Goal: Task Accomplishment & Management: Manage account settings

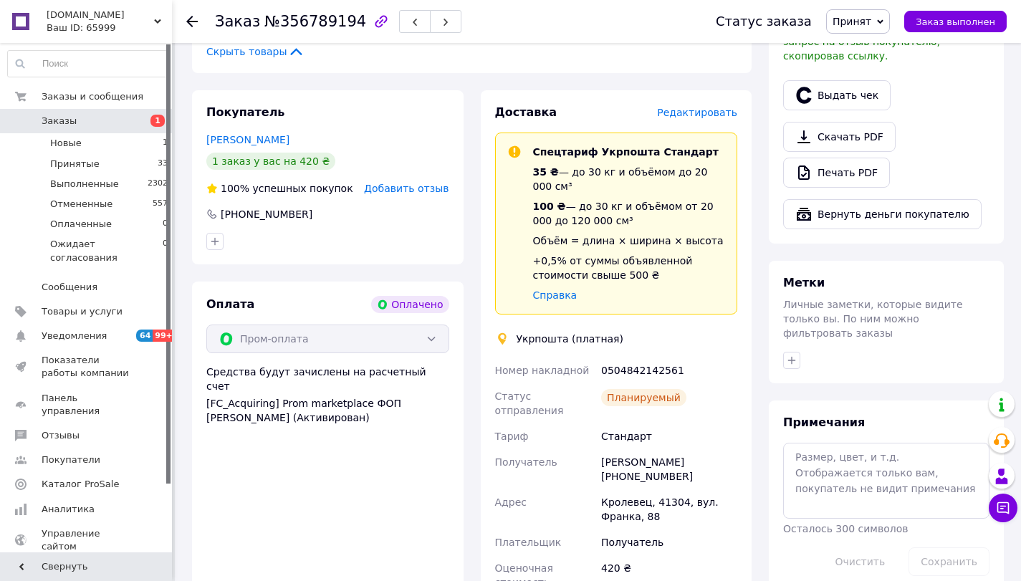
scroll to position [573, 0]
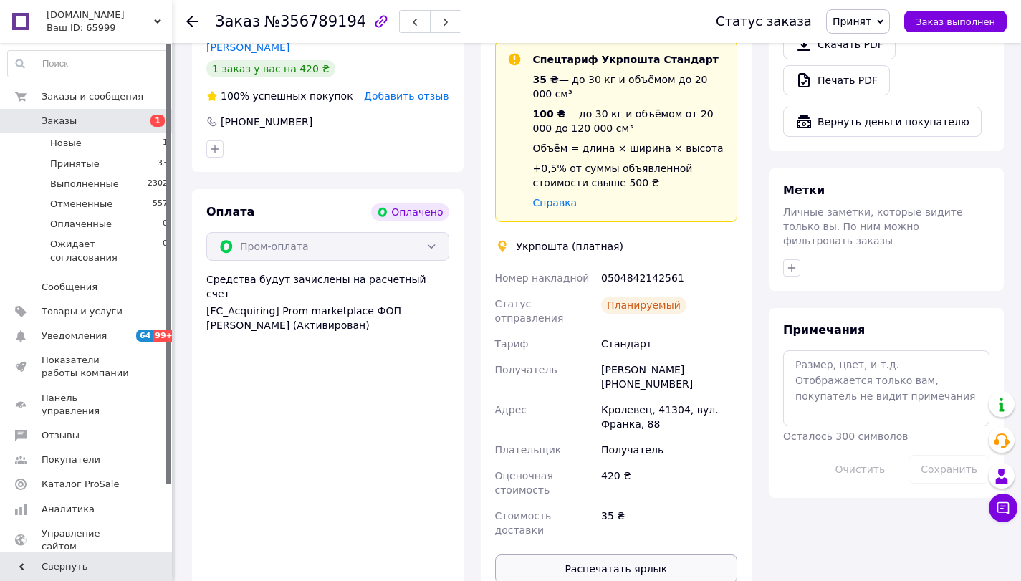
click at [609, 555] on button "Распечатать ярлык" at bounding box center [616, 569] width 243 height 29
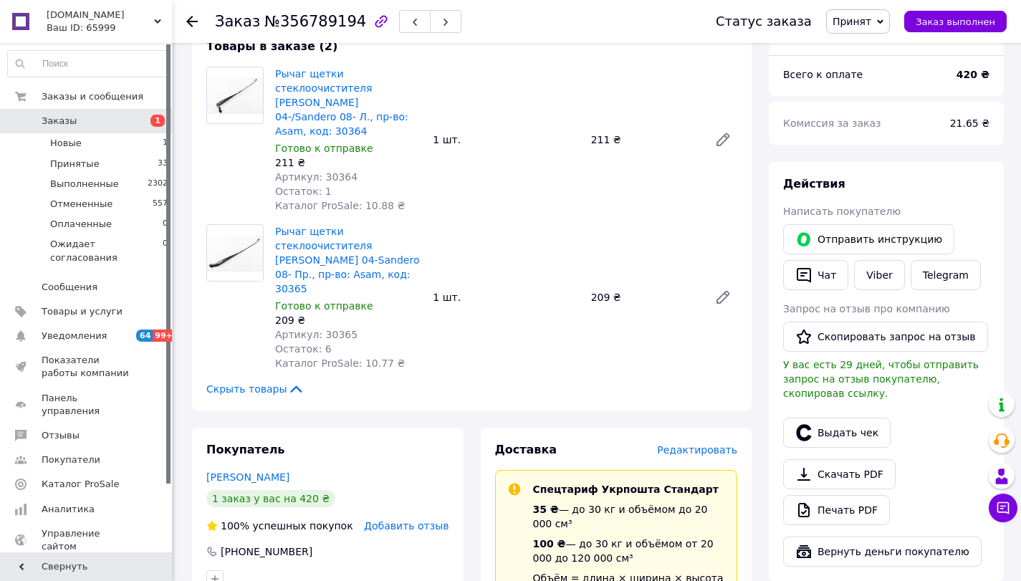
scroll to position [0, 0]
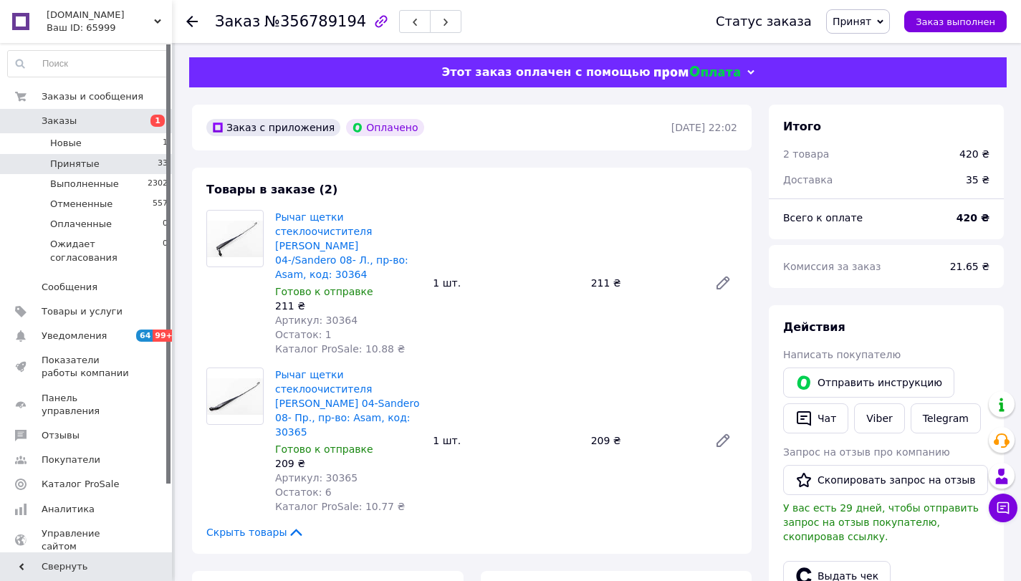
click at [112, 166] on li "Принятые 33" at bounding box center [88, 164] width 176 height 20
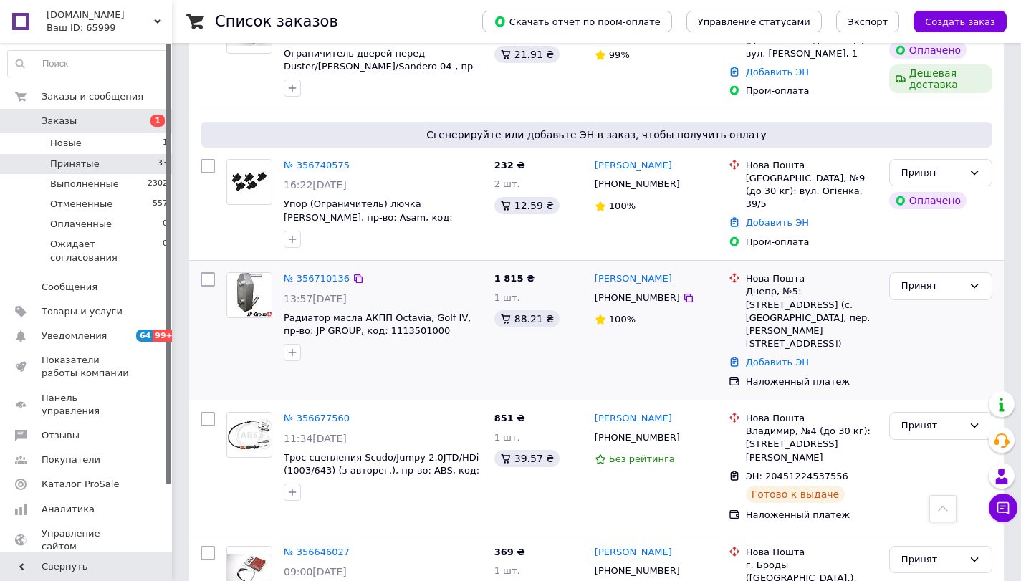
scroll to position [1576, 0]
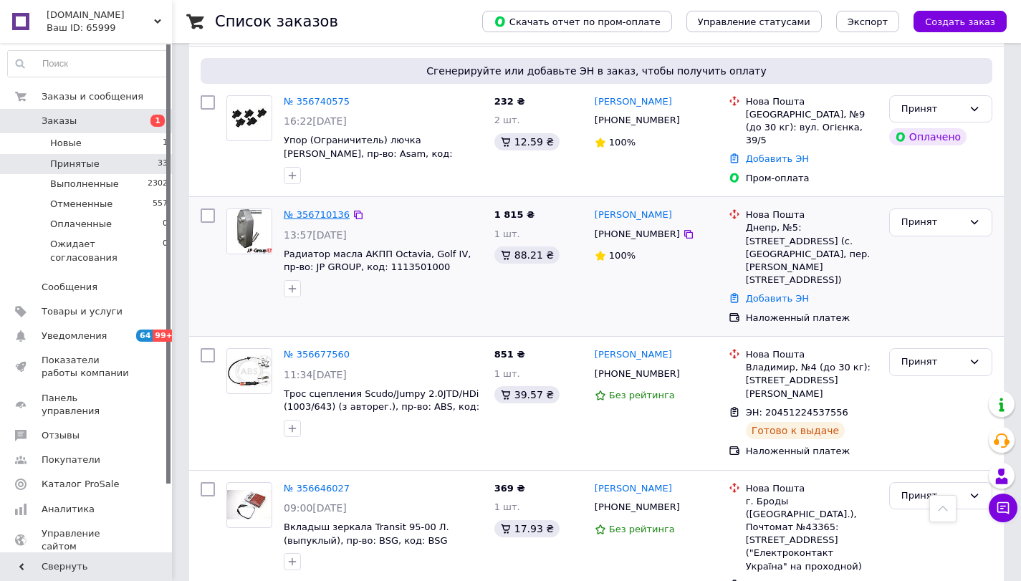
click at [302, 209] on link "№ 356710136" at bounding box center [317, 214] width 66 height 11
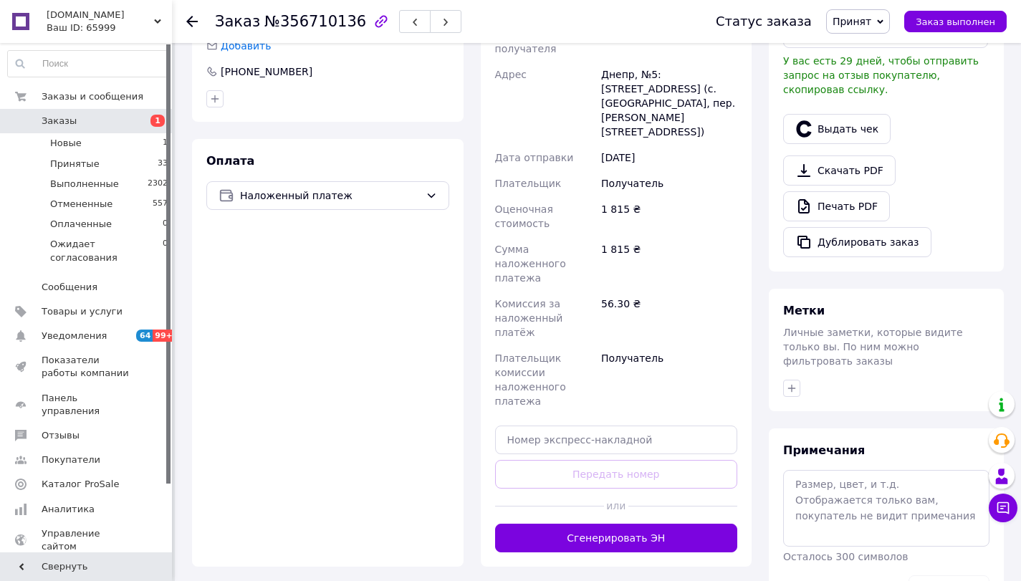
scroll to position [461, 0]
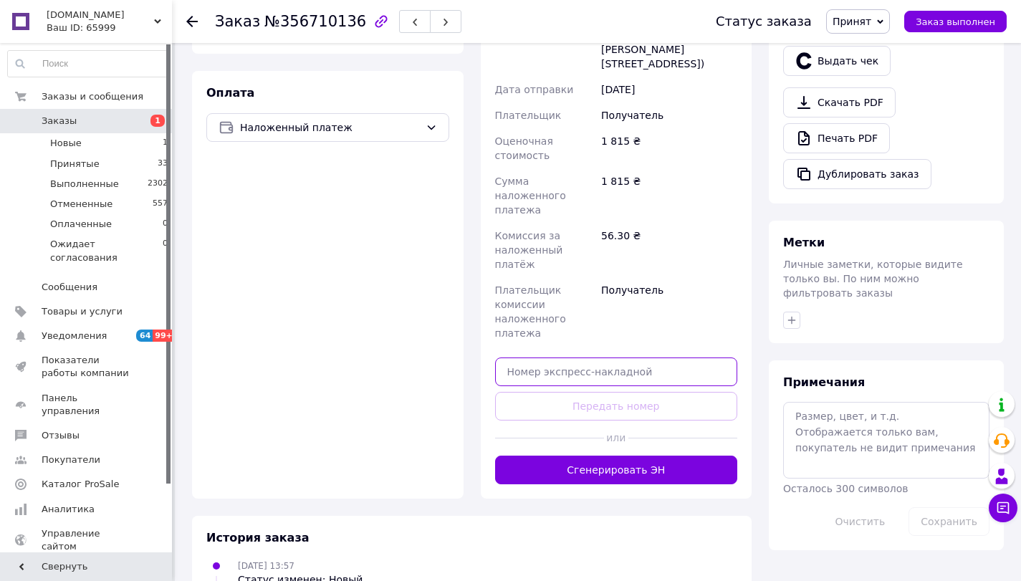
click at [582, 358] on input "text" at bounding box center [616, 372] width 243 height 29
paste input "20451225313407"
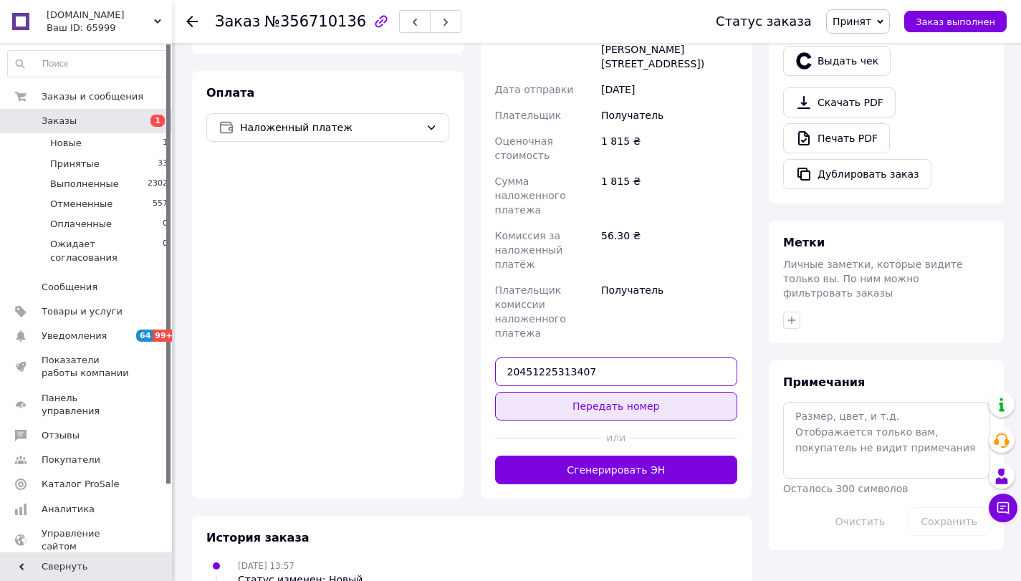
type input "20451225313407"
click at [611, 392] on button "Передать номер" at bounding box center [616, 406] width 243 height 29
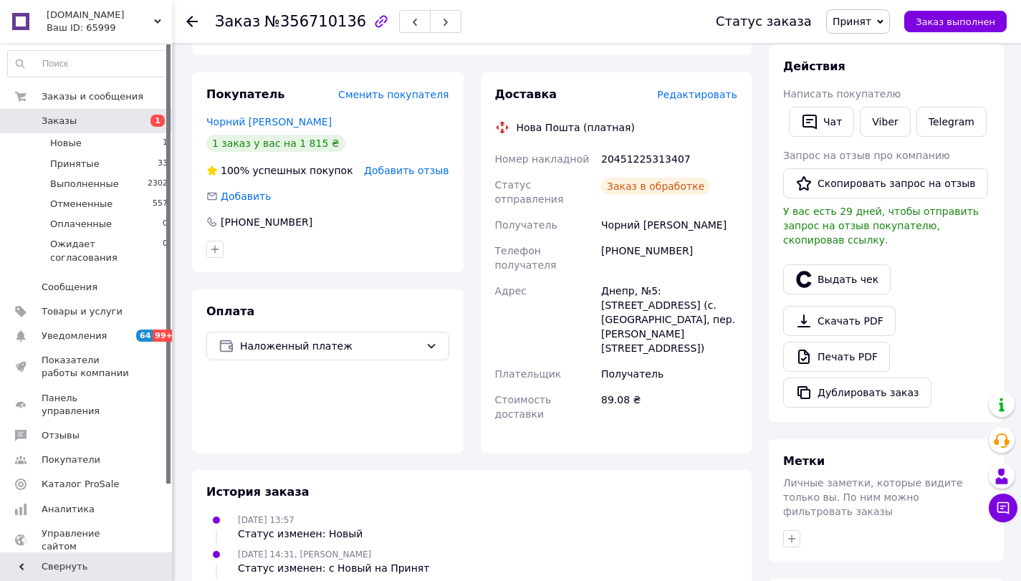
scroll to position [203, 0]
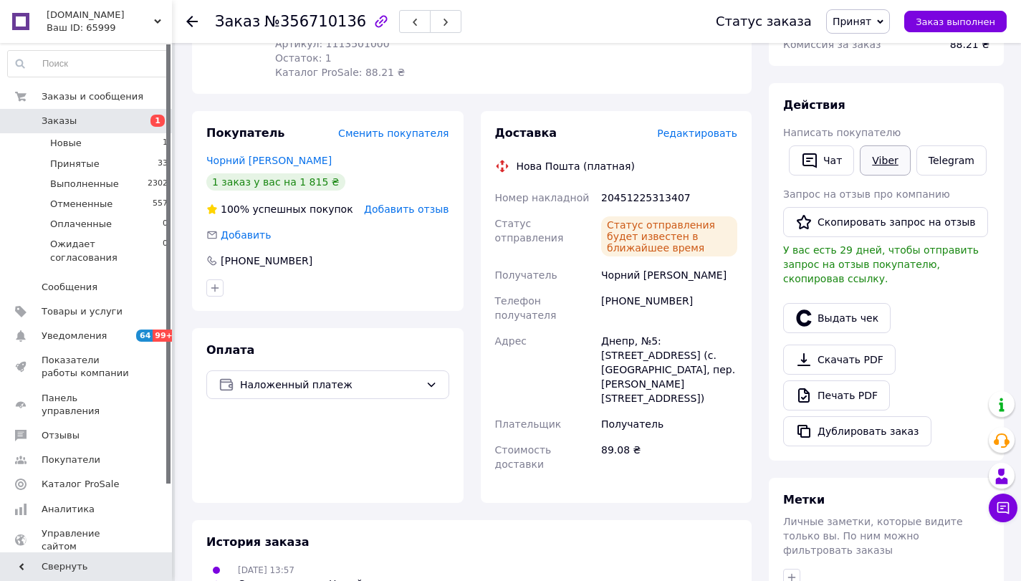
click at [876, 158] on link "Viber" at bounding box center [885, 160] width 50 height 30
click at [106, 167] on li "Принятые 33" at bounding box center [88, 164] width 176 height 20
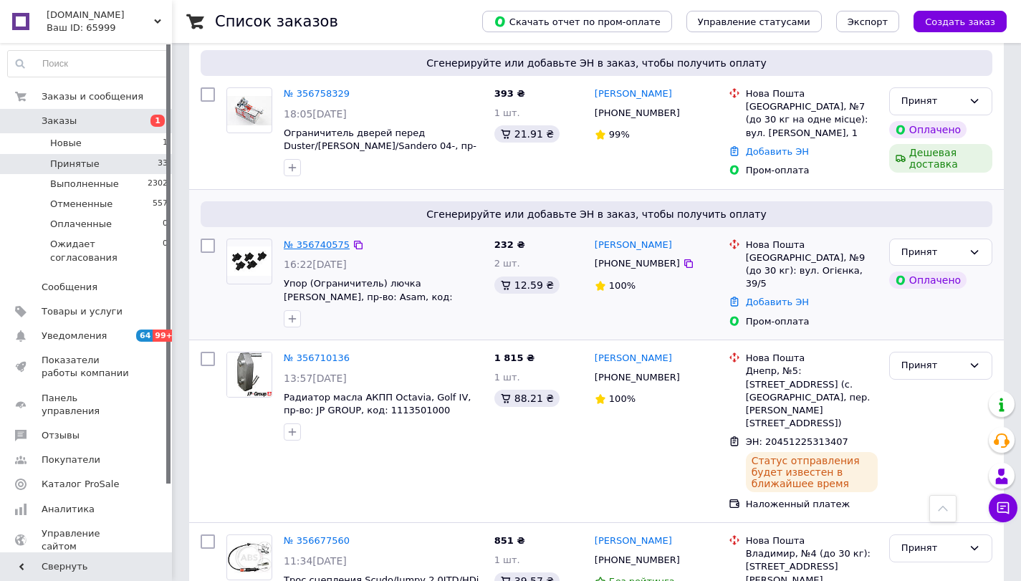
click at [319, 239] on link "№ 356740575" at bounding box center [317, 244] width 66 height 11
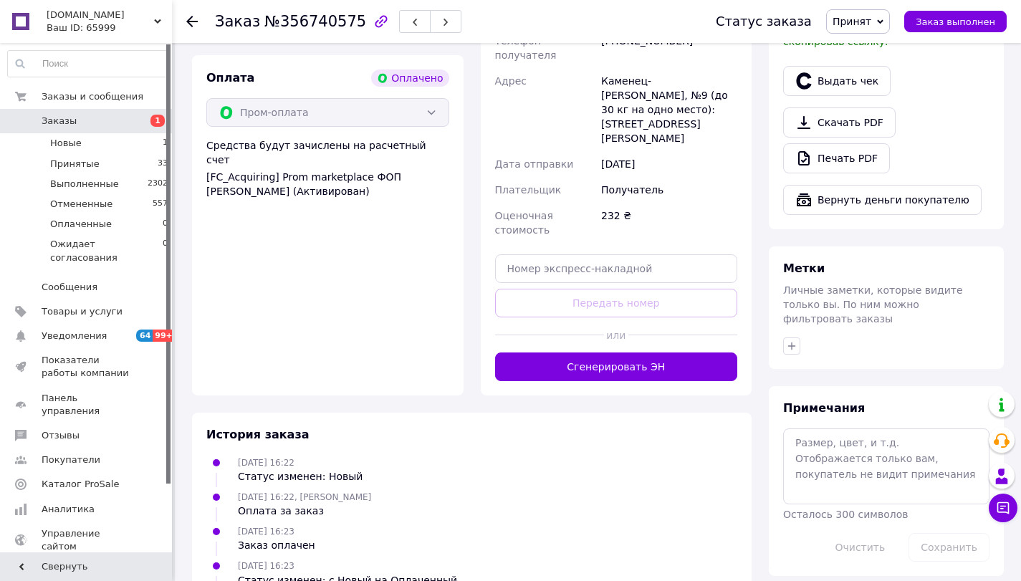
scroll to position [509, 0]
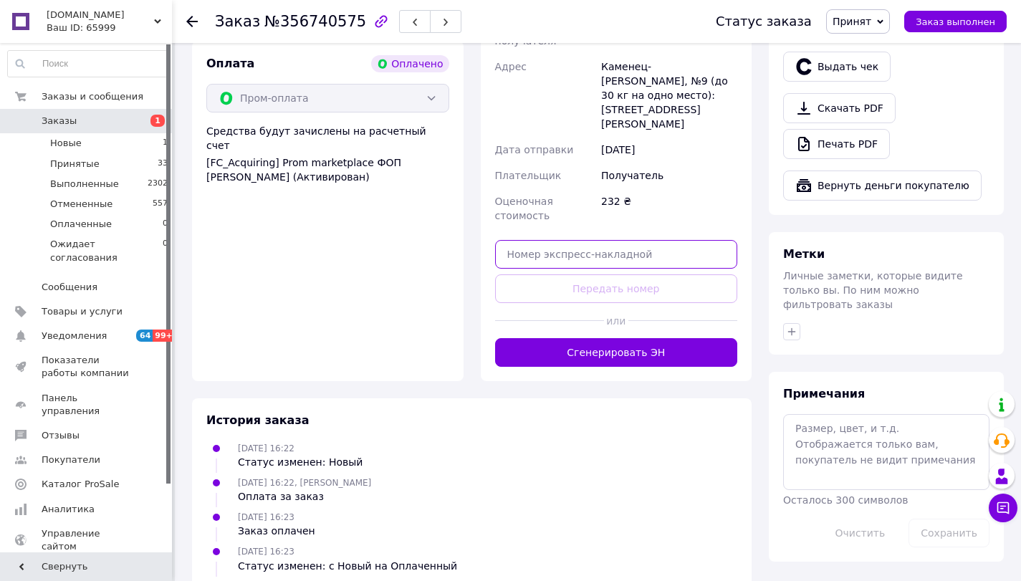
click at [542, 240] on input "text" at bounding box center [616, 254] width 243 height 29
paste input "20451225313469"
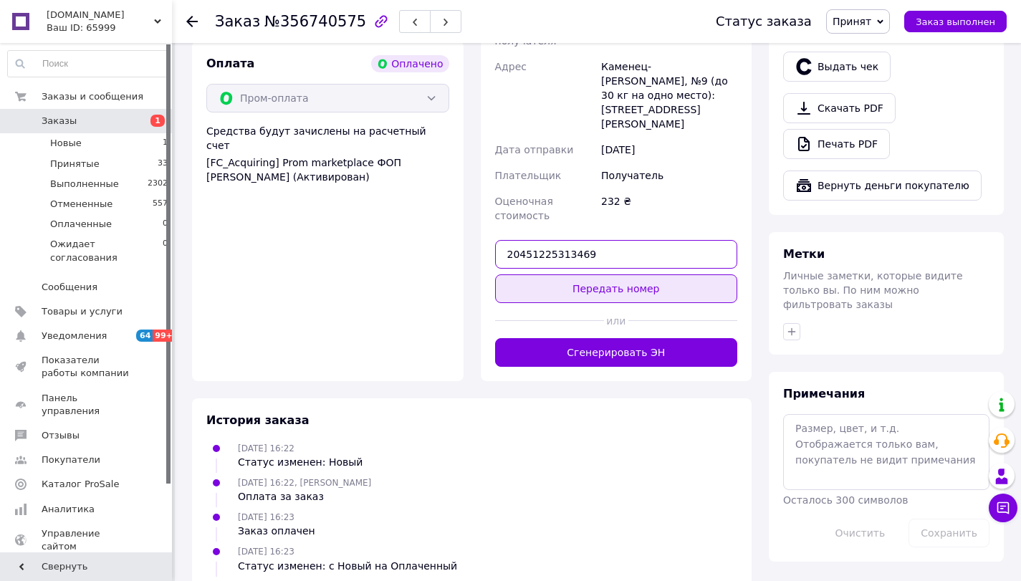
type input "20451225313469"
click at [623, 274] on button "Передать номер" at bounding box center [616, 288] width 243 height 29
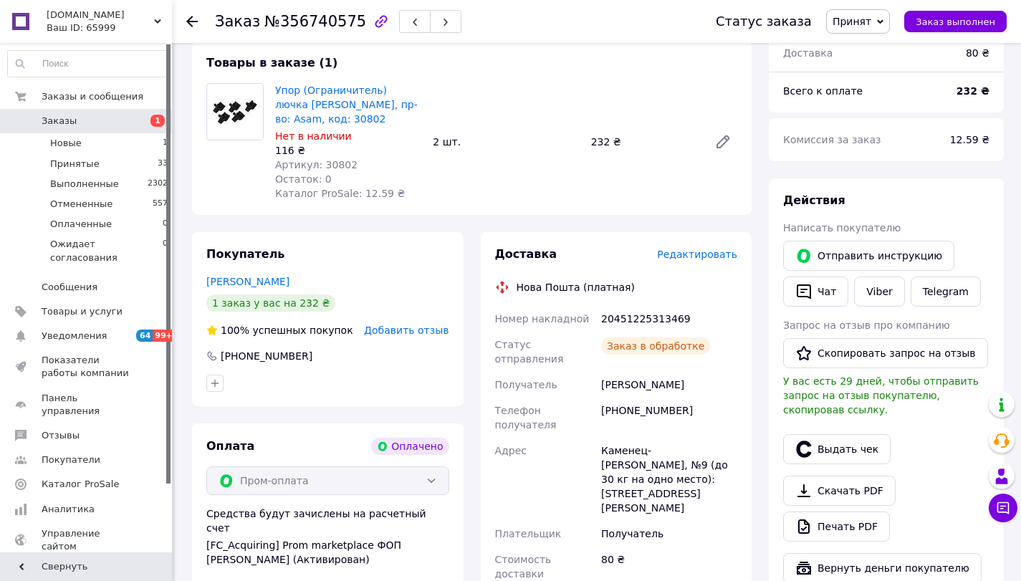
scroll to position [120, 0]
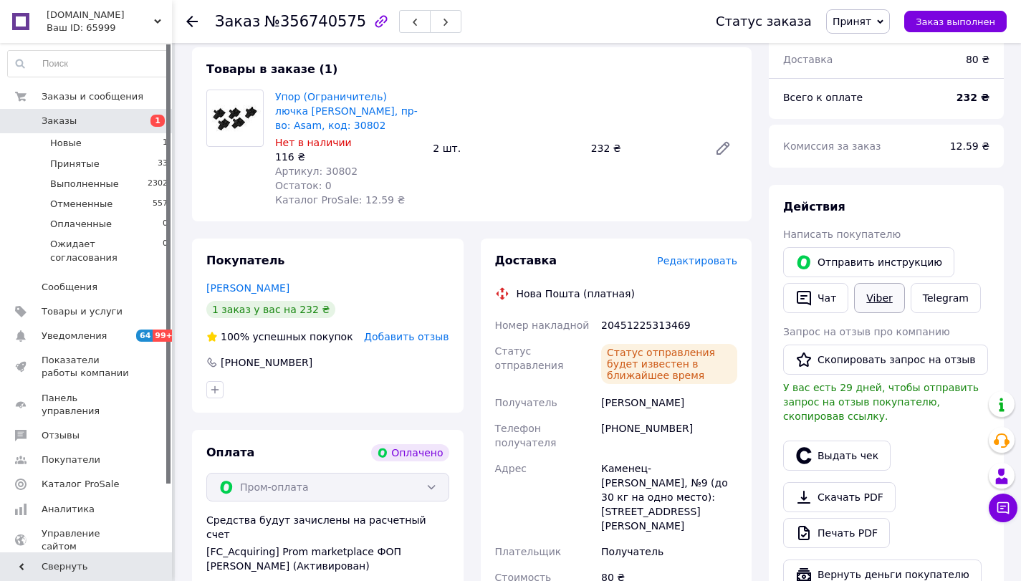
click at [882, 300] on link "Viber" at bounding box center [879, 298] width 50 height 30
click at [72, 159] on span "Принятые" at bounding box center [74, 164] width 49 height 13
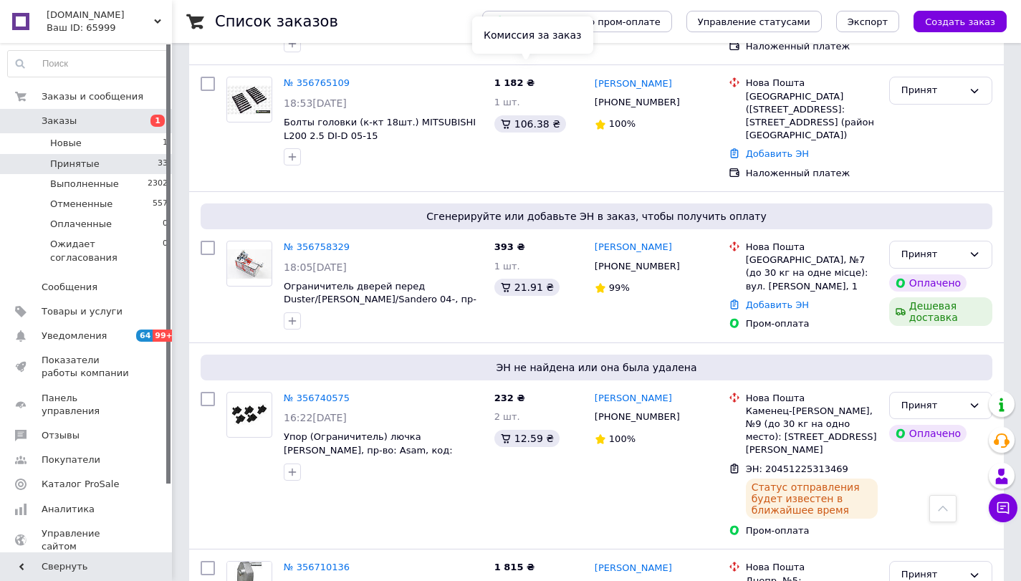
scroll to position [1290, 0]
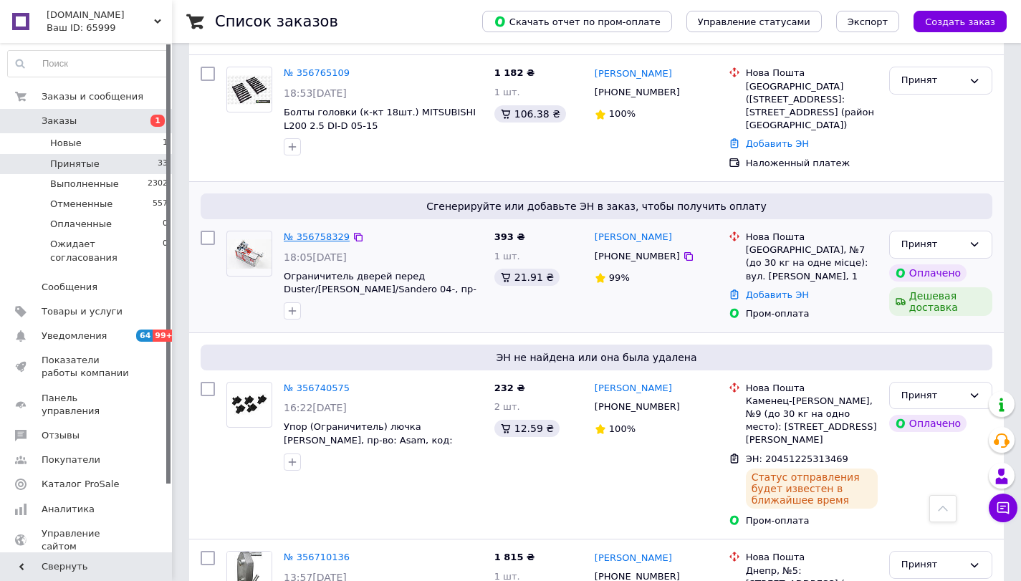
click at [298, 231] on link "№ 356758329" at bounding box center [317, 236] width 66 height 11
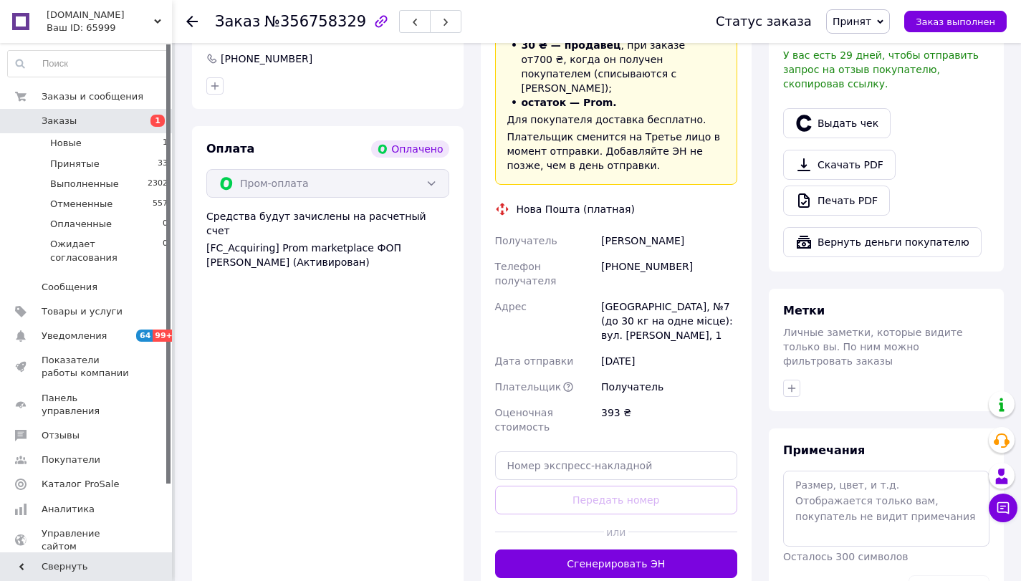
scroll to position [664, 0]
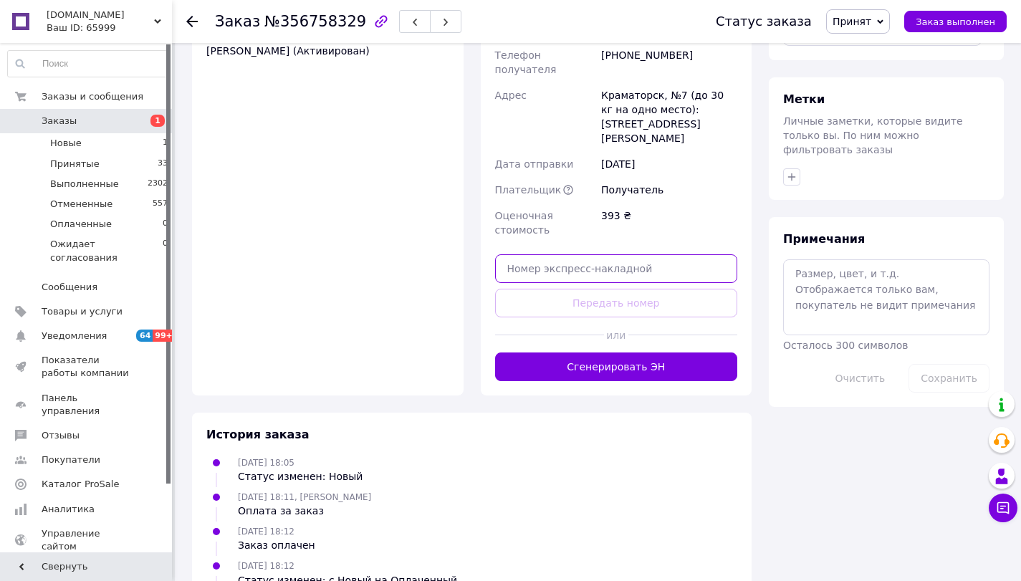
click at [528, 254] on input "text" at bounding box center [616, 268] width 243 height 29
paste input "20451225313490"
type input "20451225313490"
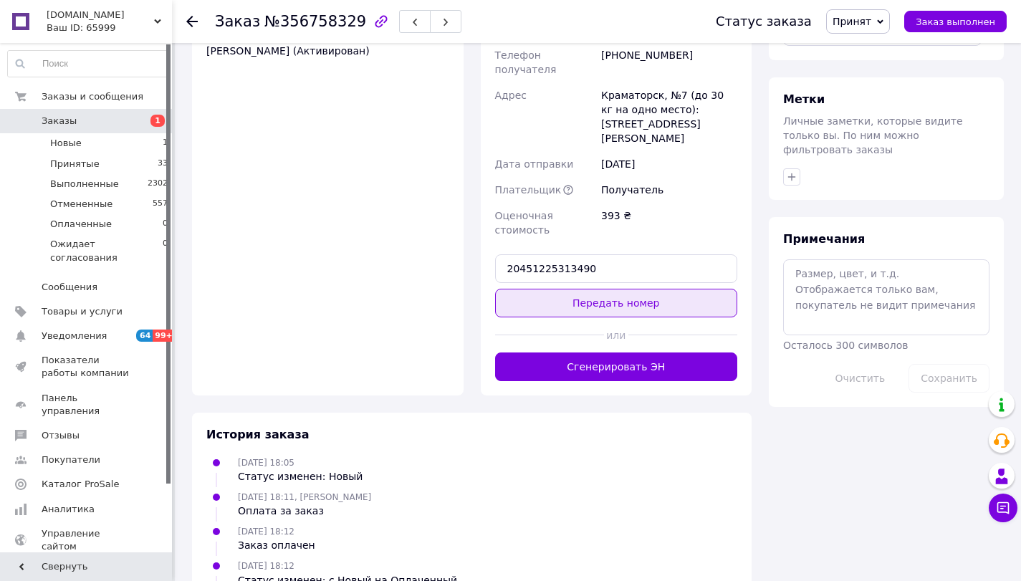
click at [631, 289] on button "Передать номер" at bounding box center [616, 303] width 243 height 29
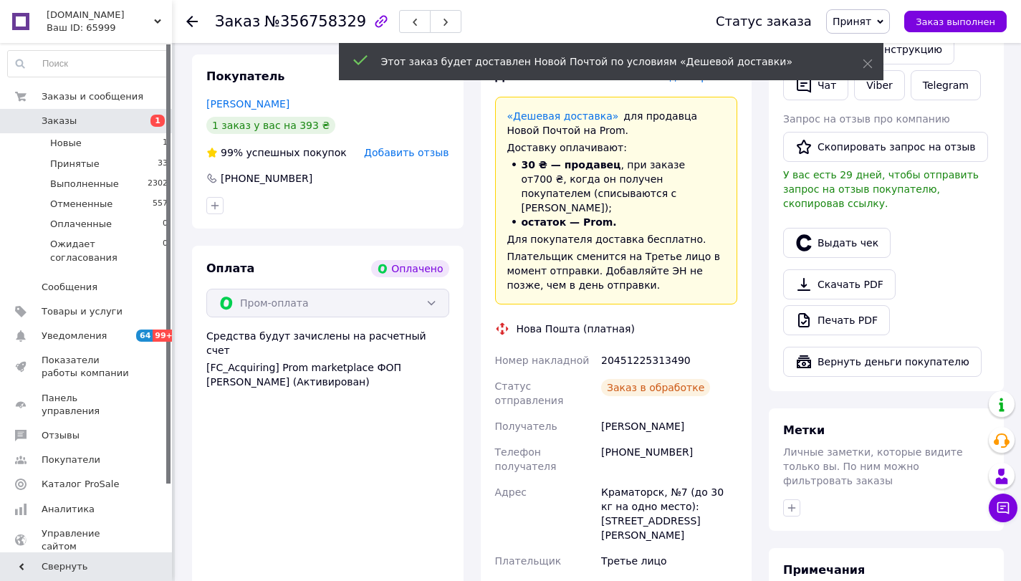
scroll to position [262, 0]
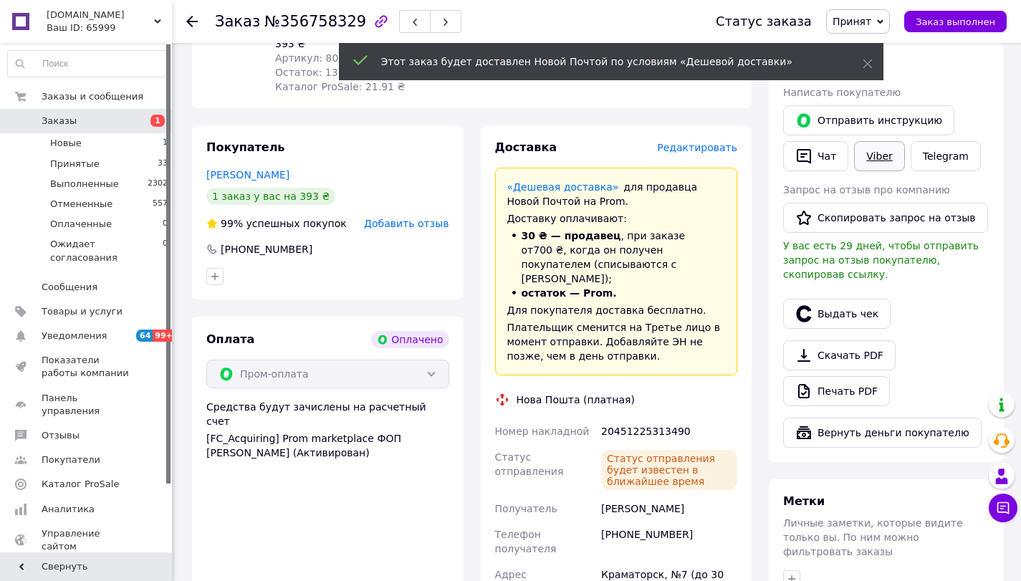
click at [876, 152] on link "Viber" at bounding box center [879, 156] width 50 height 30
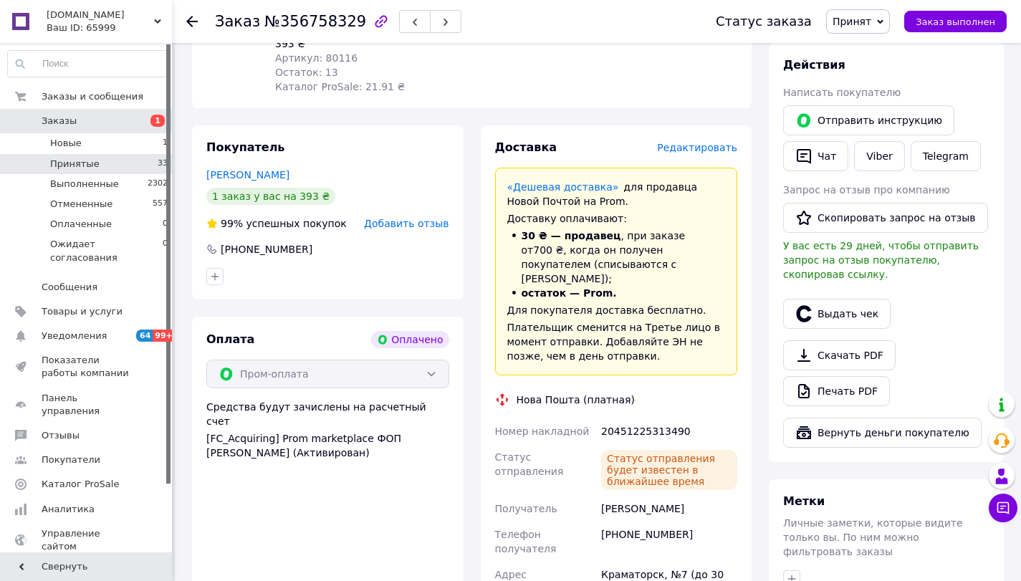
click at [87, 158] on span "Принятые" at bounding box center [74, 164] width 49 height 13
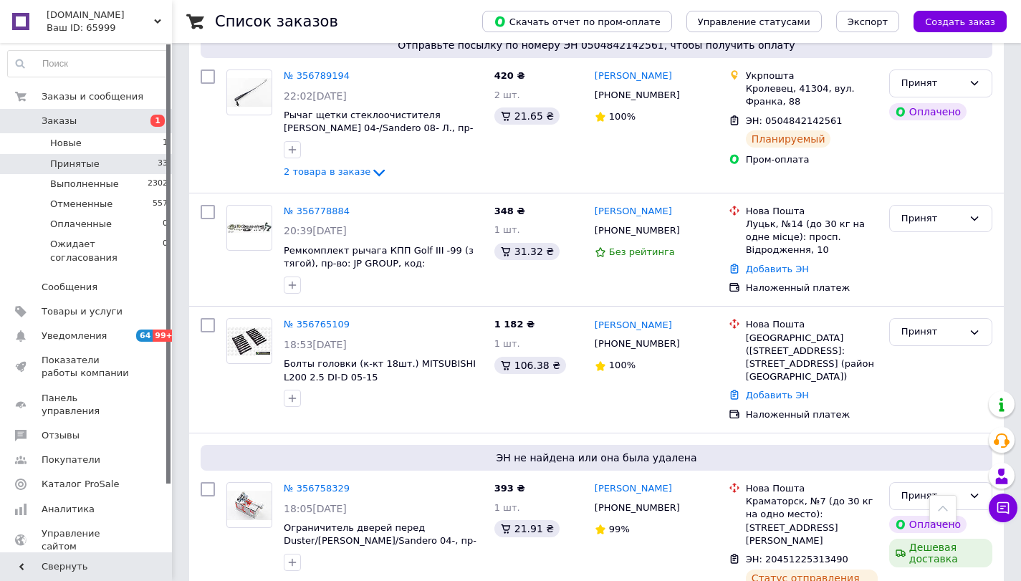
scroll to position [1075, 0]
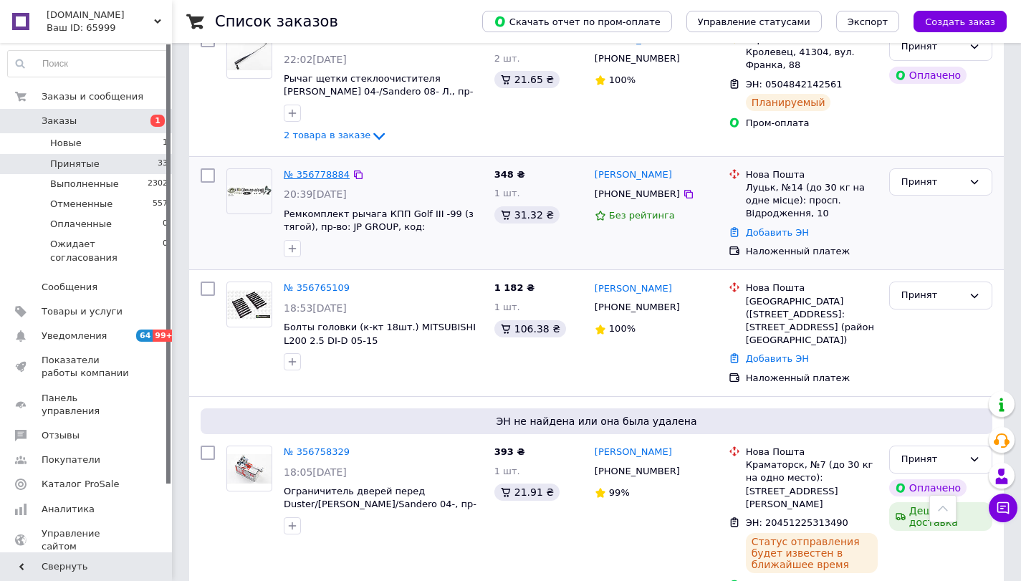
click at [328, 169] on link "№ 356778884" at bounding box center [317, 174] width 66 height 11
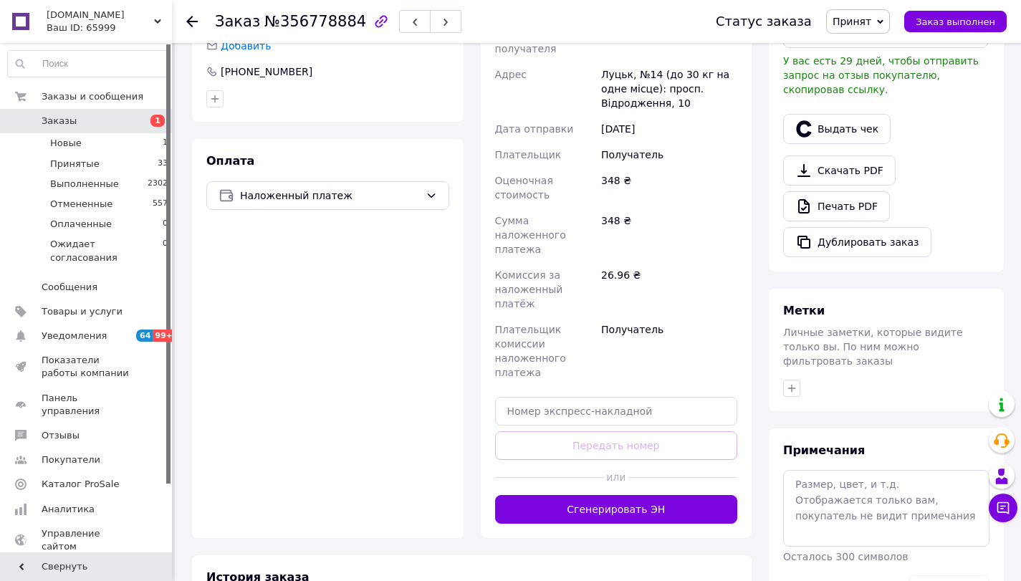
scroll to position [495, 0]
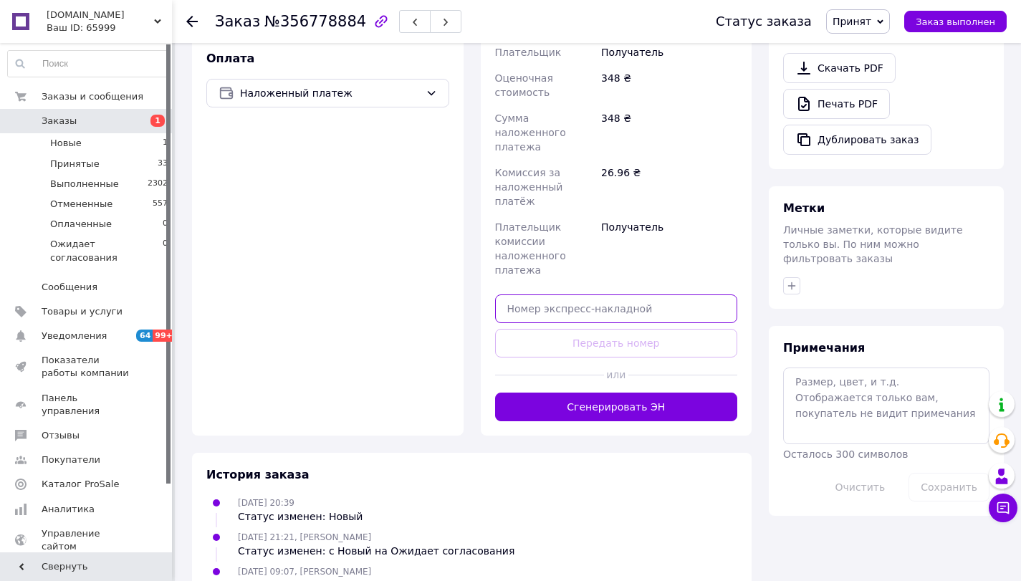
click at [535, 294] on input "text" at bounding box center [616, 308] width 243 height 29
paste input "20451225313509"
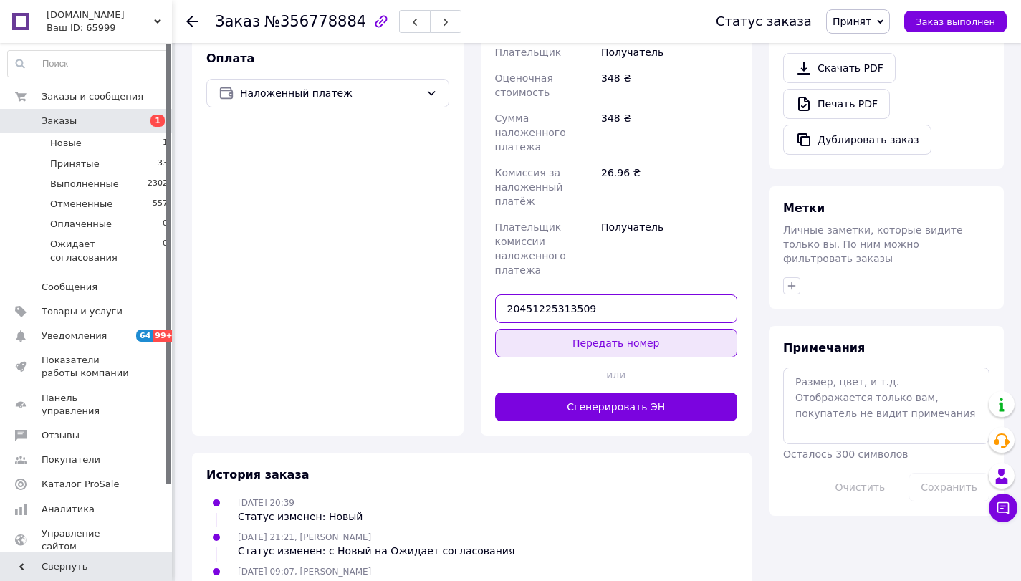
type input "20451225313509"
click at [597, 329] on button "Передать номер" at bounding box center [616, 343] width 243 height 29
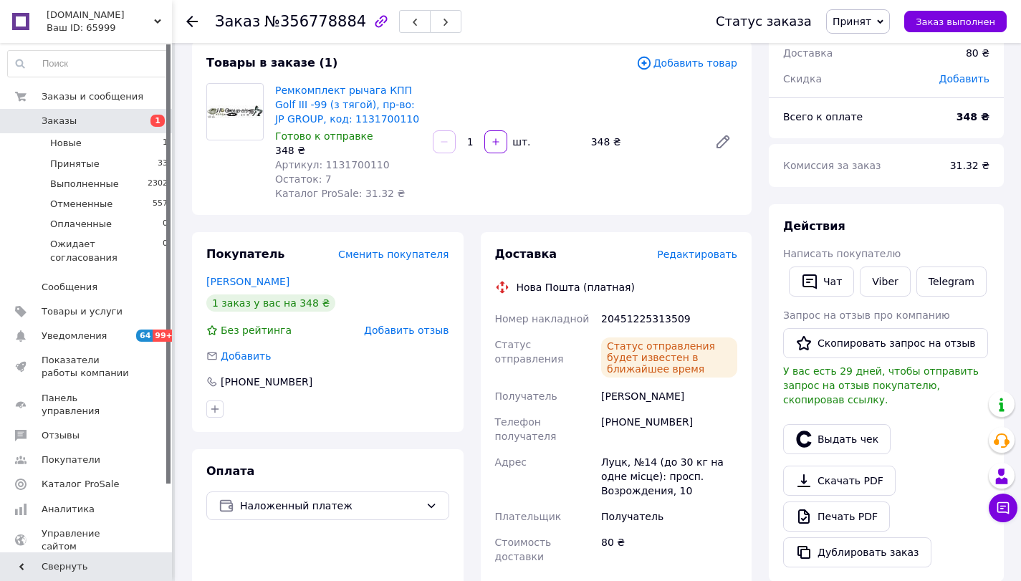
scroll to position [60, 0]
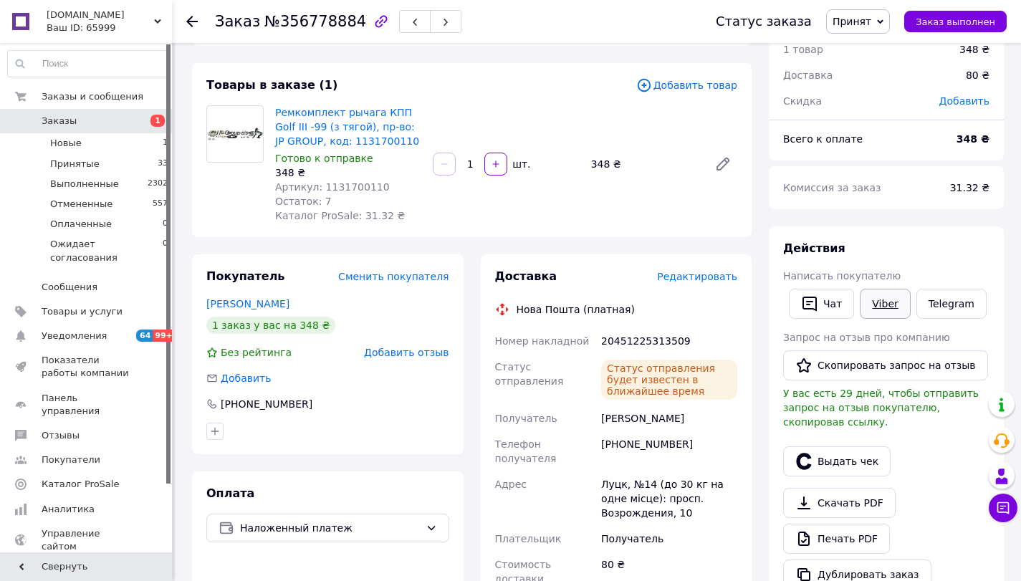
click at [876, 304] on link "Viber" at bounding box center [885, 304] width 50 height 30
click at [89, 159] on span "Принятые" at bounding box center [74, 164] width 49 height 13
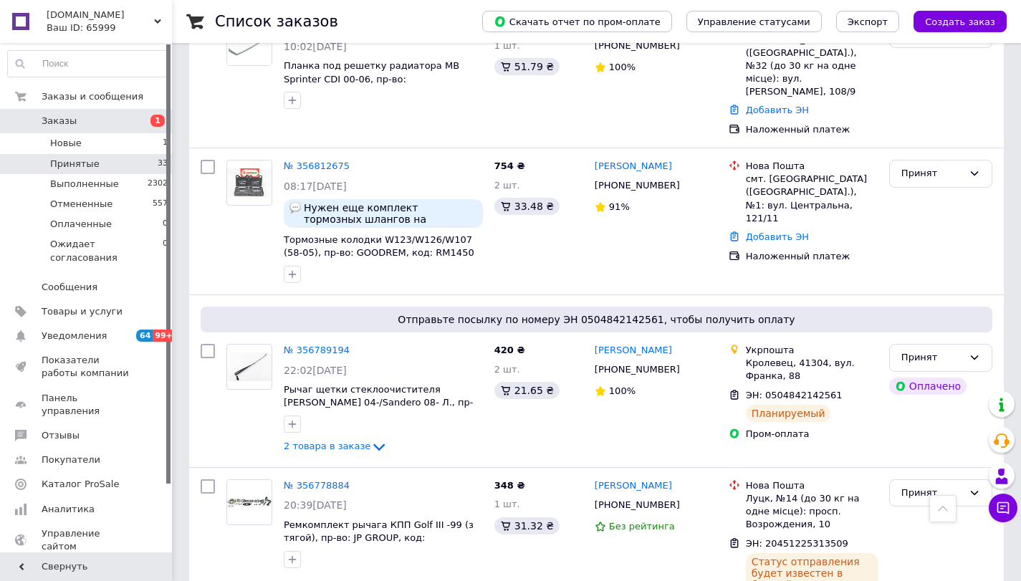
scroll to position [788, 0]
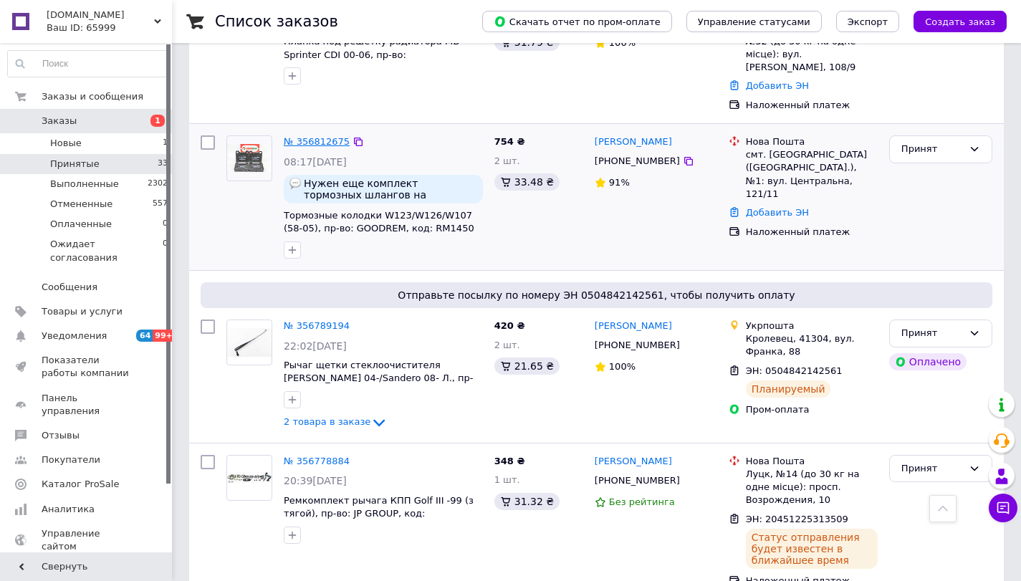
click at [317, 136] on link "№ 356812675" at bounding box center [317, 141] width 66 height 11
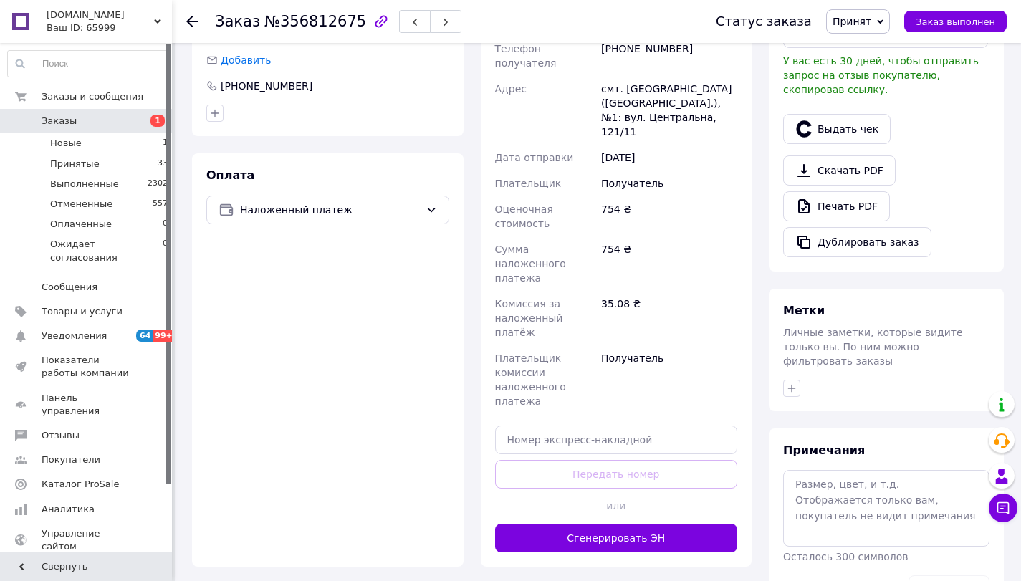
scroll to position [495, 0]
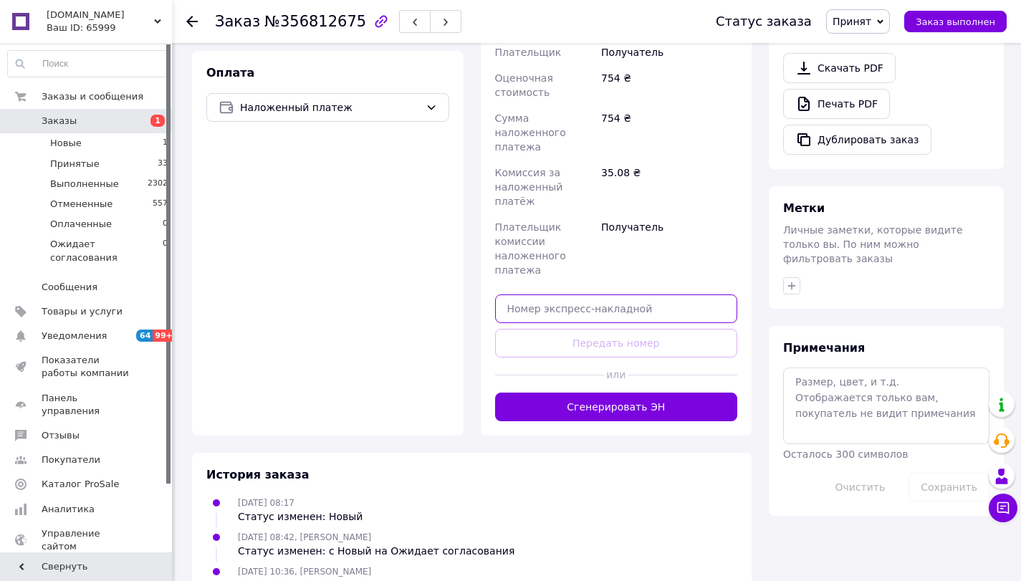
click at [531, 294] on input "text" at bounding box center [616, 308] width 243 height 29
paste input "20451225313551"
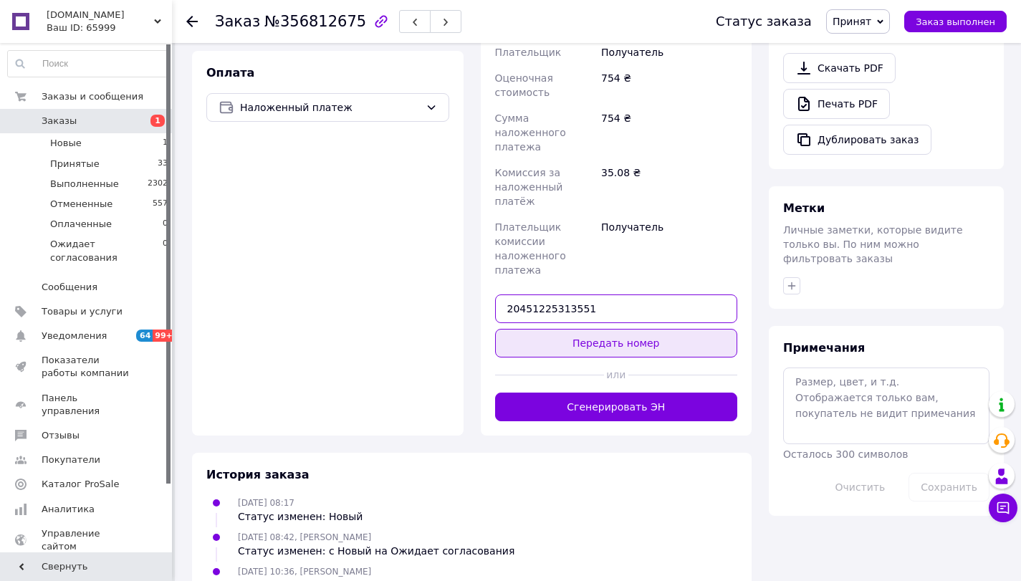
type input "20451225313551"
click at [631, 329] on button "Передать номер" at bounding box center [616, 343] width 243 height 29
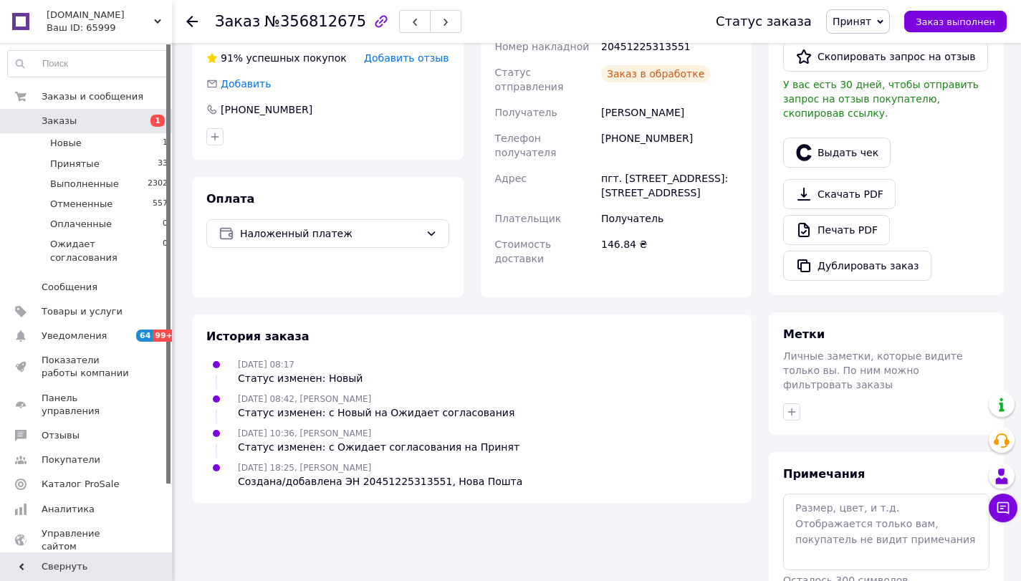
scroll to position [203, 0]
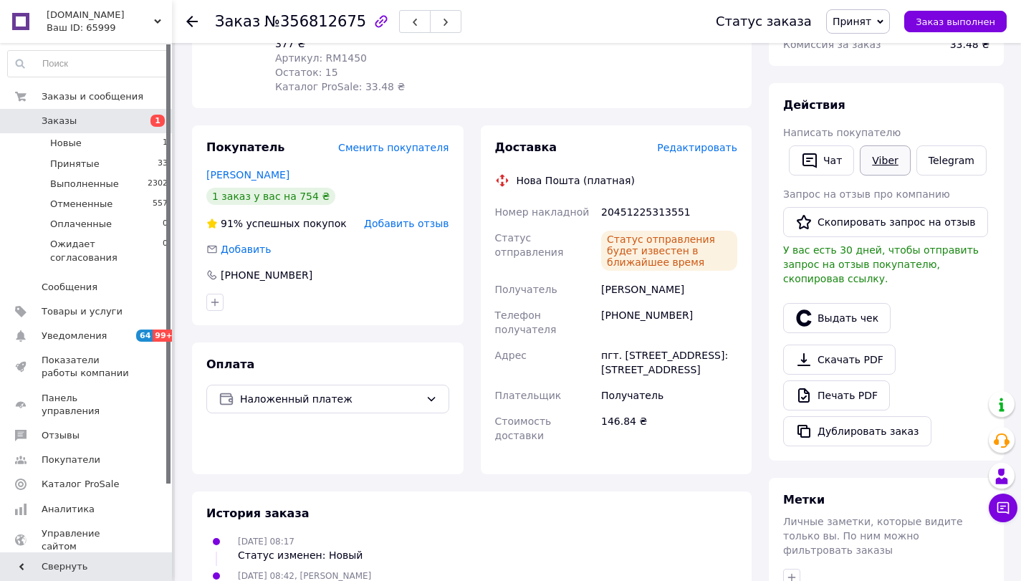
click at [873, 161] on link "Viber" at bounding box center [885, 160] width 50 height 30
click at [996, 503] on icon at bounding box center [1003, 508] width 14 height 14
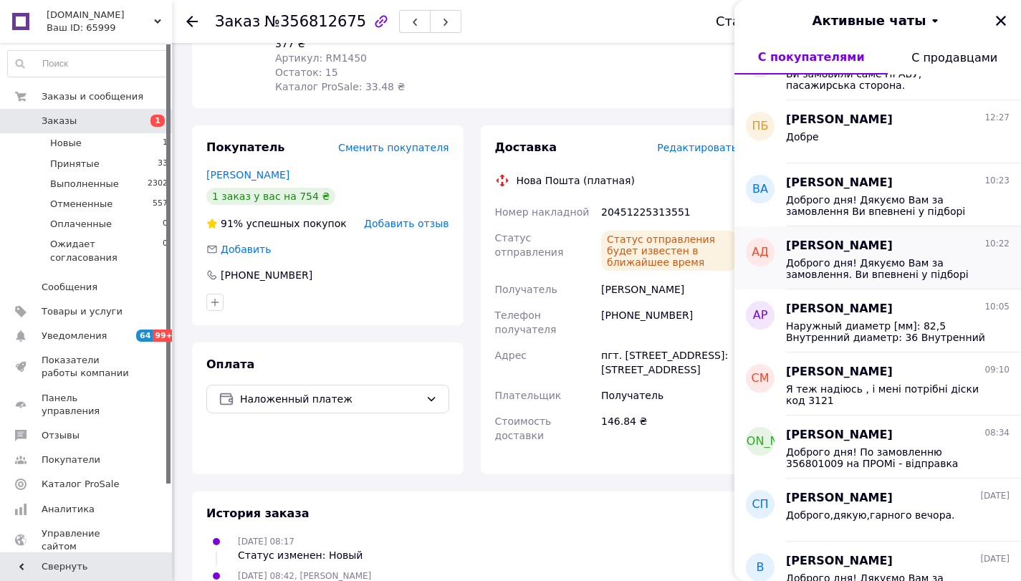
scroll to position [72, 0]
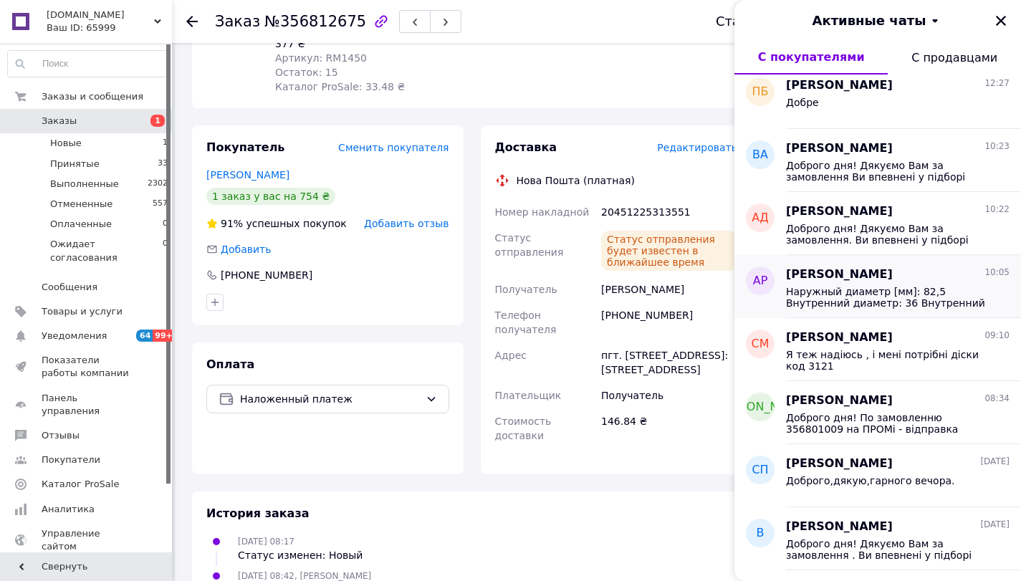
click at [866, 298] on span "Наружный диаметр [мм]: 82,5 Внутренний диаметр: 36 Внутренний диаметр 1(мм): 36…" at bounding box center [887, 297] width 203 height 23
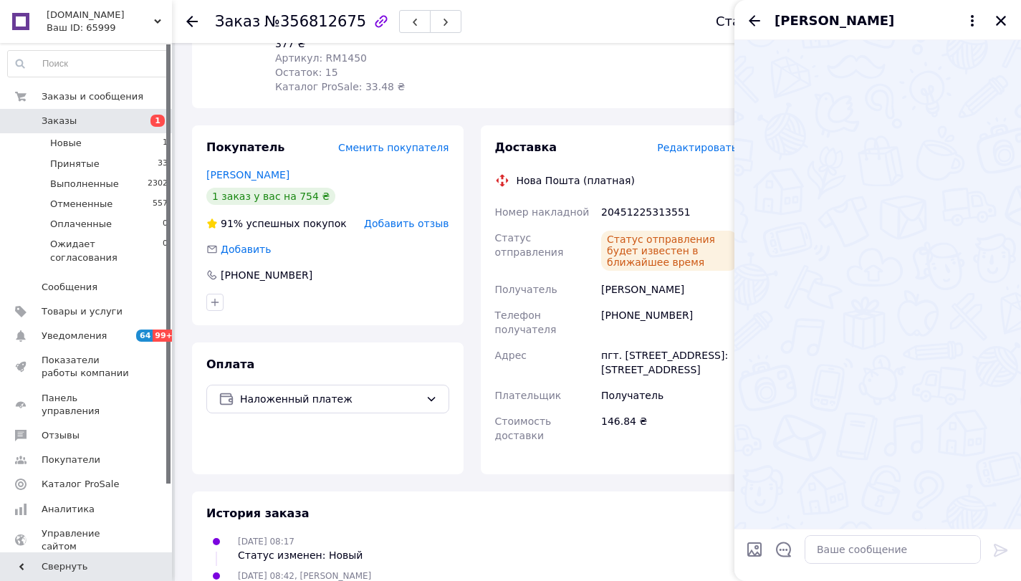
scroll to position [574, 0]
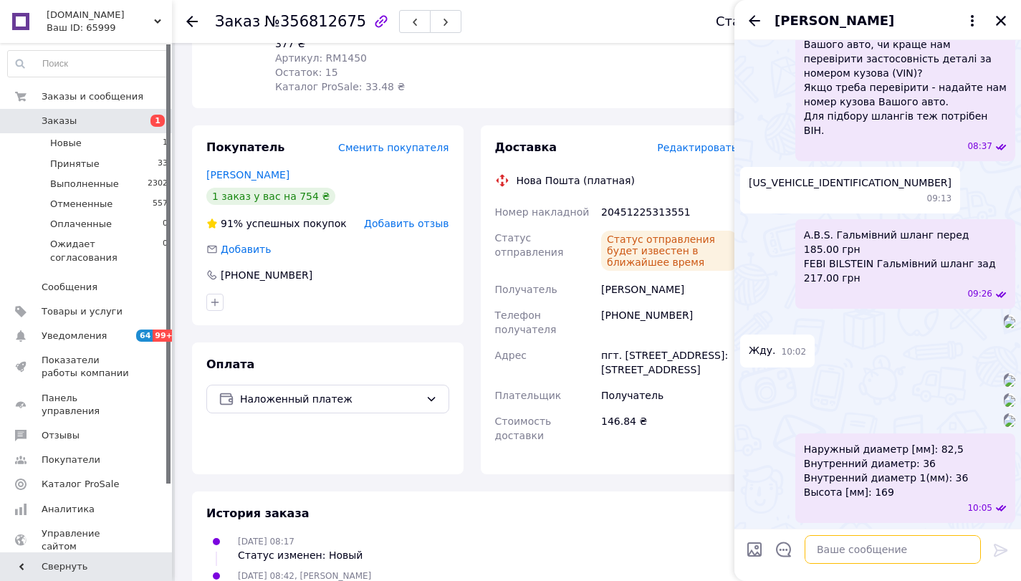
click at [834, 552] on textarea at bounding box center [893, 549] width 176 height 29
paste textarea "20451225313551"
type textarea "20451225313551"
click at [1002, 552] on icon at bounding box center [1001, 550] width 14 height 13
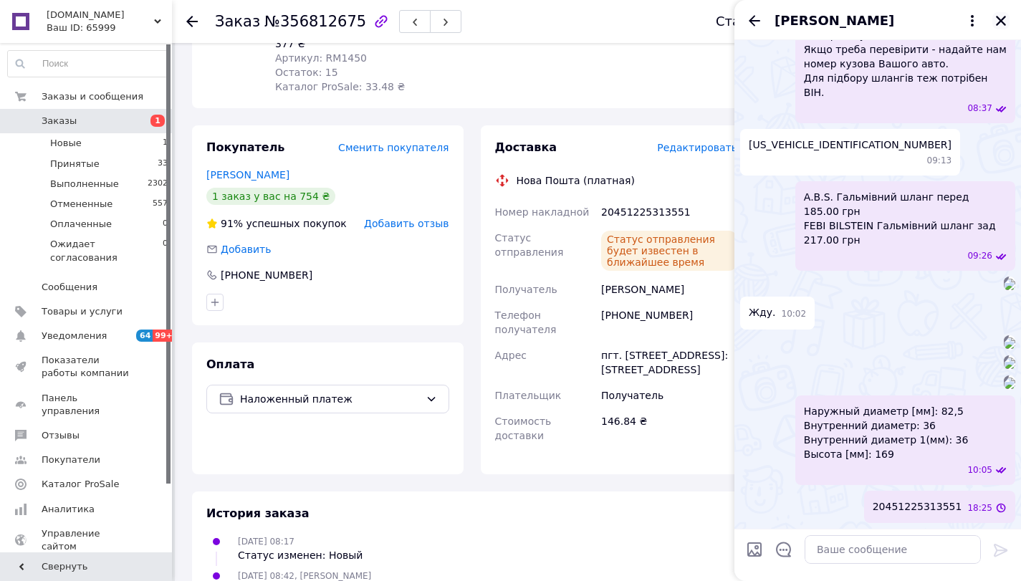
click at [1000, 27] on icon "Закрыть" at bounding box center [1001, 20] width 13 height 13
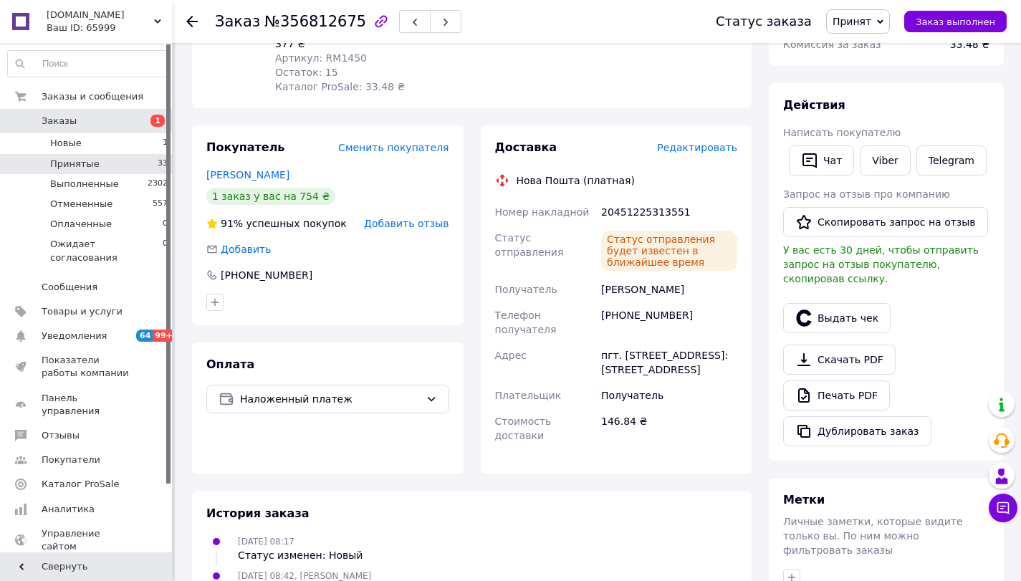
click at [105, 165] on li "Принятые 33" at bounding box center [88, 164] width 176 height 20
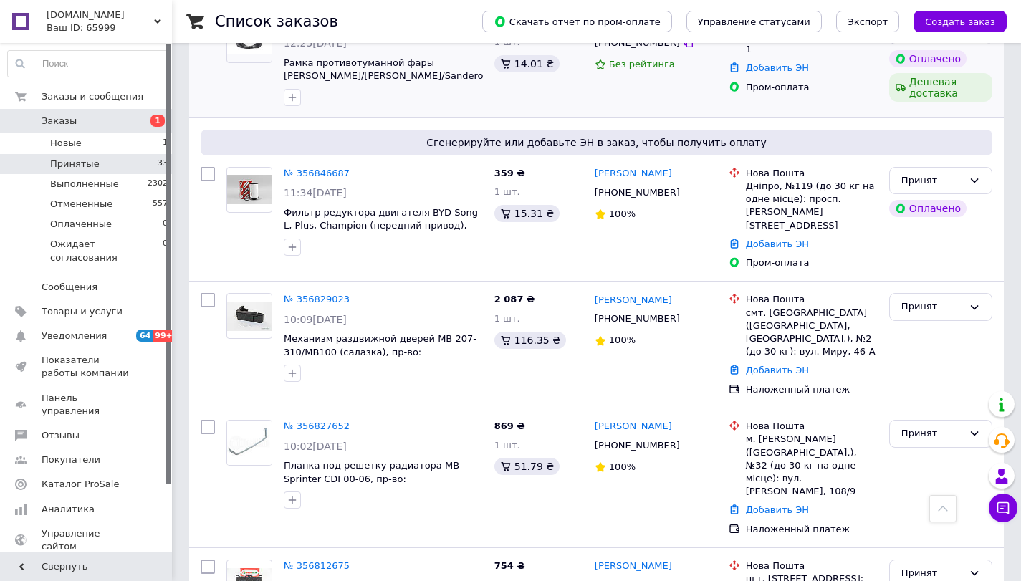
scroll to position [365, 0]
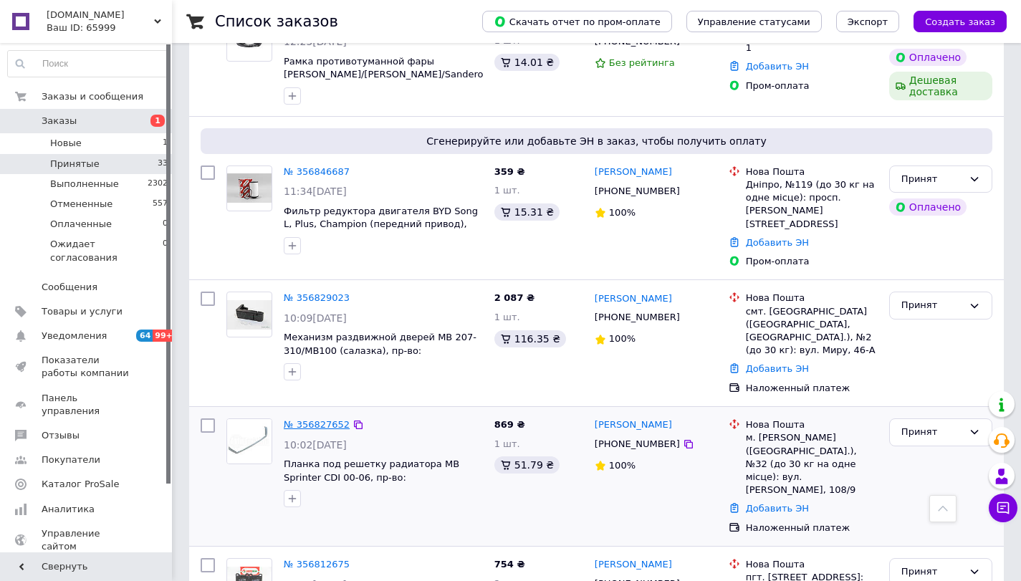
click at [317, 419] on link "№ 356827652" at bounding box center [317, 424] width 66 height 11
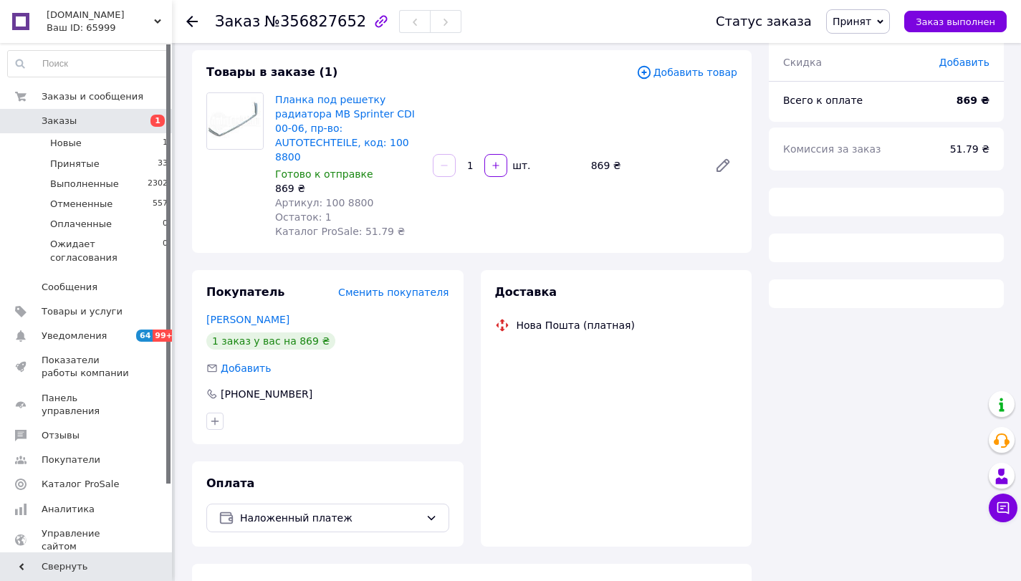
scroll to position [365, 0]
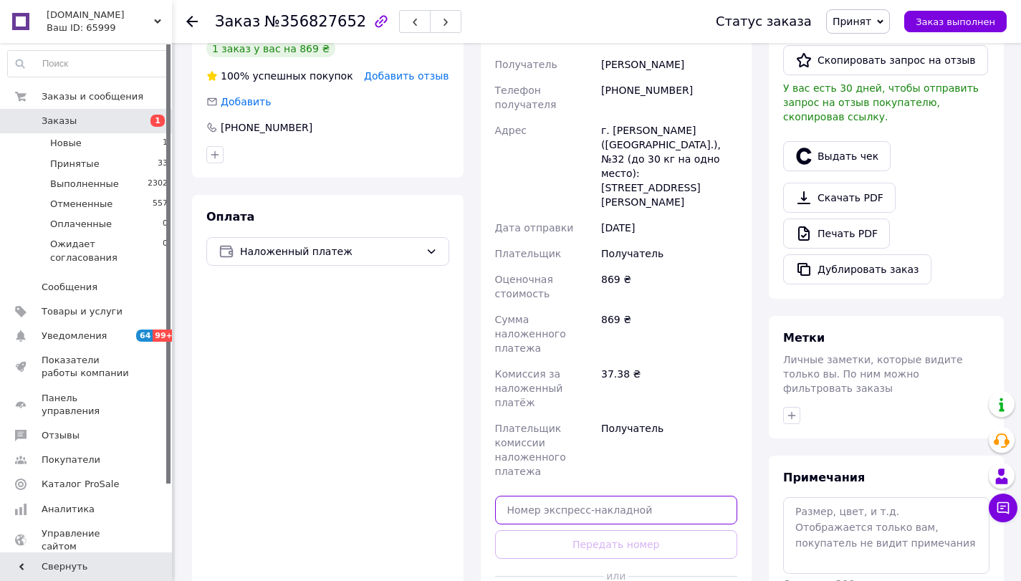
click at [535, 496] on input "text" at bounding box center [616, 510] width 243 height 29
paste input "20451225313576"
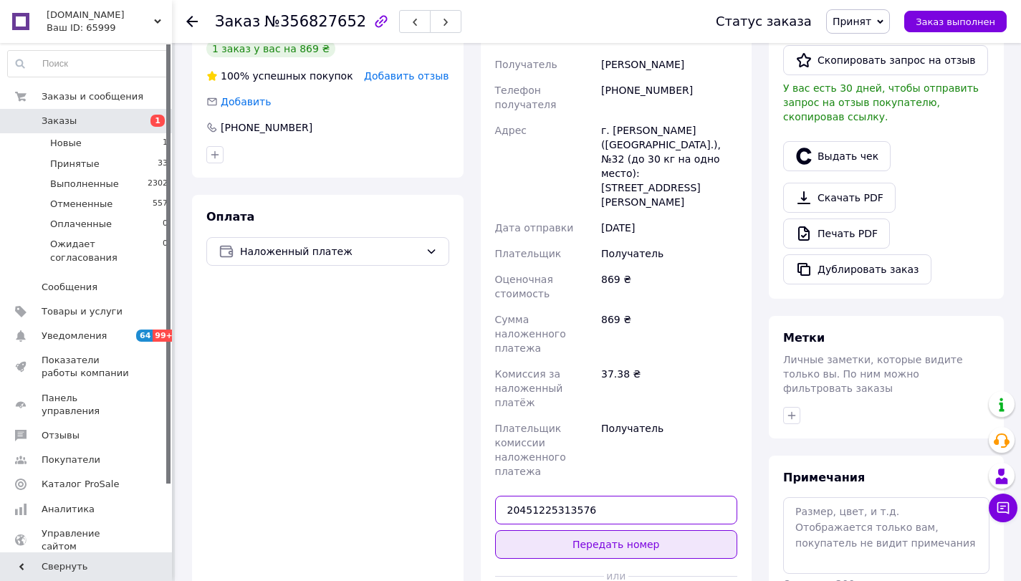
type input "20451225313576"
click at [624, 530] on button "Передать номер" at bounding box center [616, 544] width 243 height 29
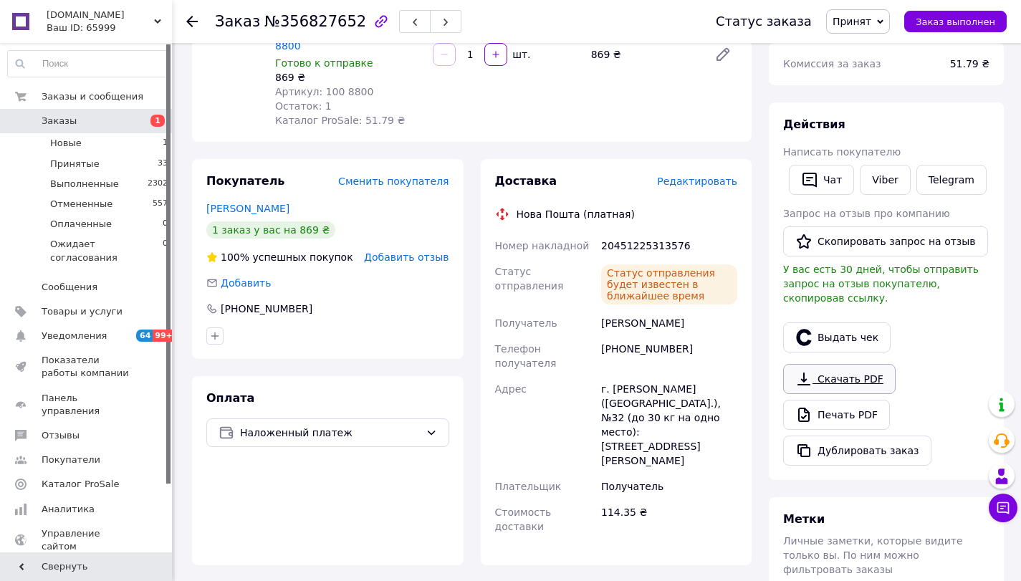
scroll to position [150, 0]
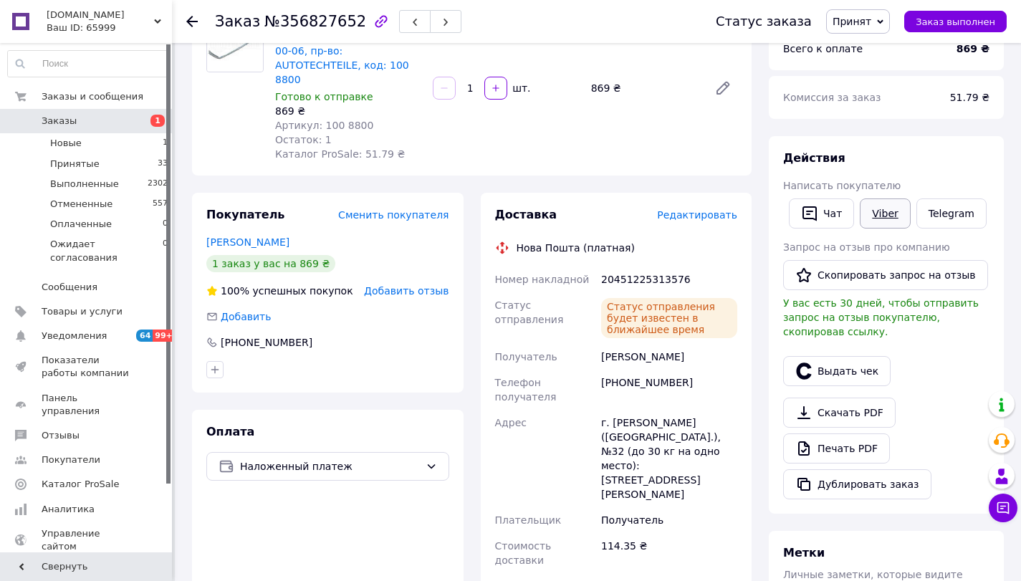
click at [885, 213] on link "Viber" at bounding box center [885, 213] width 50 height 30
click at [83, 168] on span "Принятые" at bounding box center [74, 164] width 49 height 13
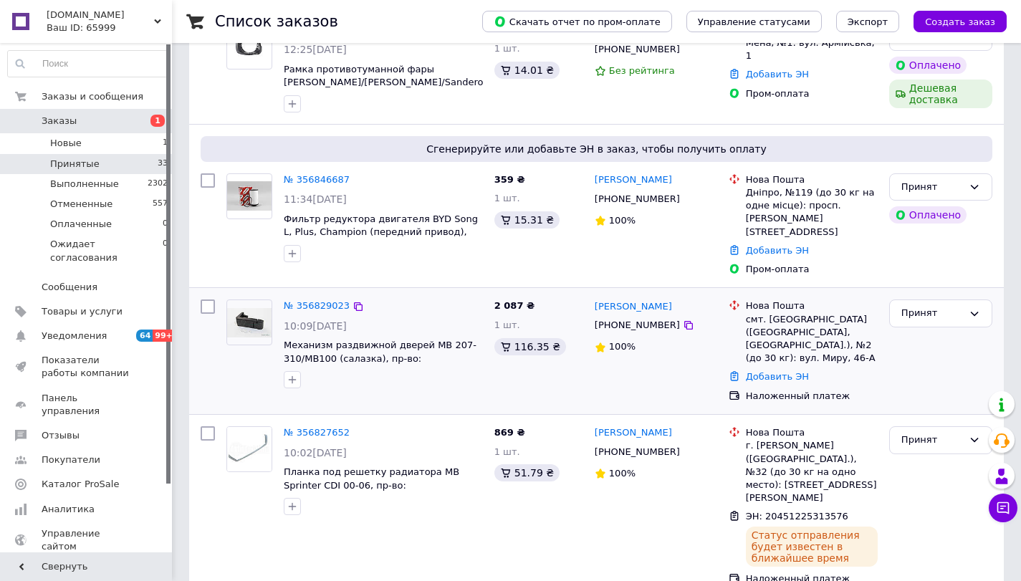
scroll to position [358, 0]
click at [316, 300] on link "№ 356829023" at bounding box center [317, 305] width 66 height 11
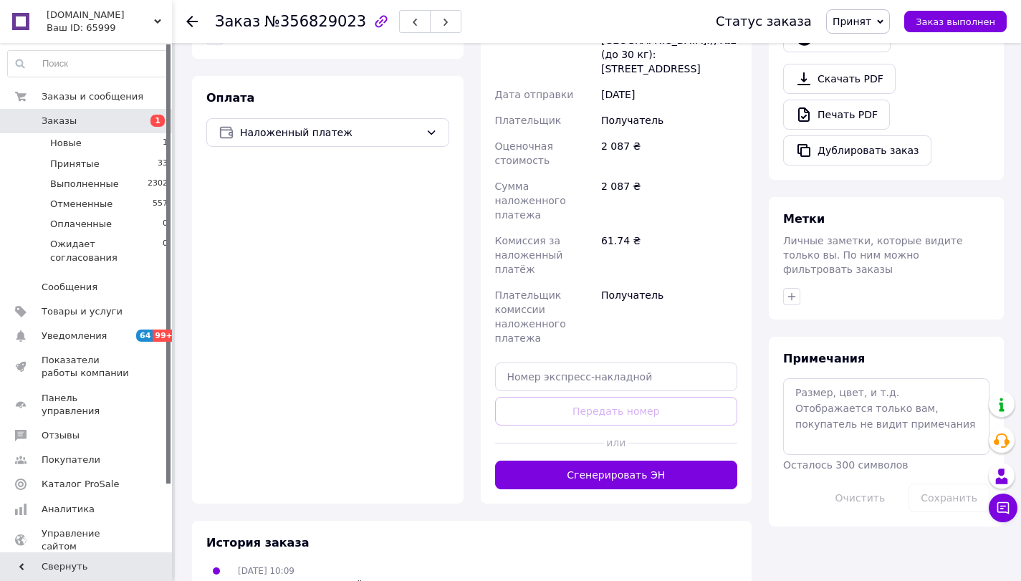
scroll to position [489, 0]
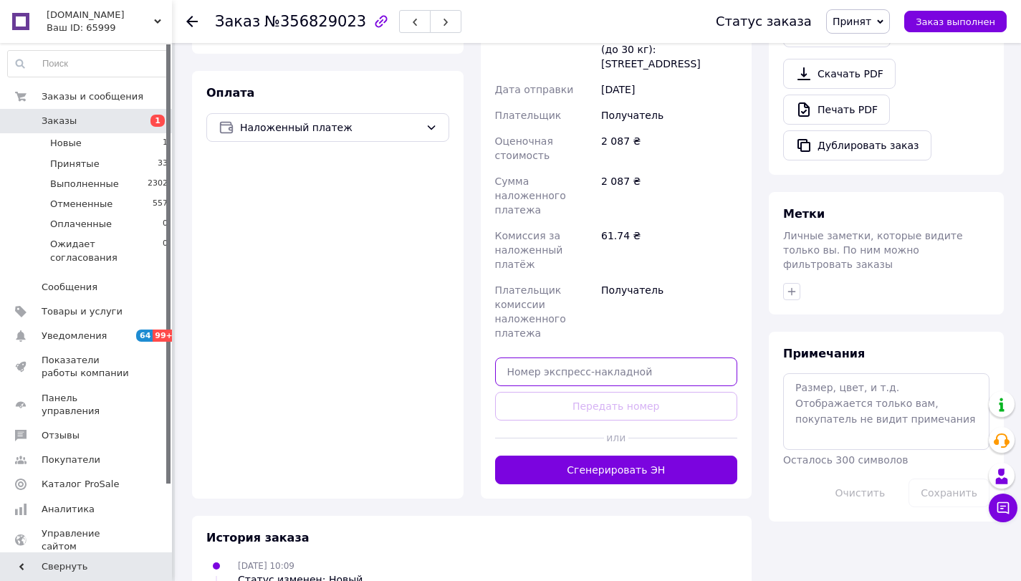
click at [547, 358] on input "text" at bounding box center [616, 372] width 243 height 29
paste input "20451225313595"
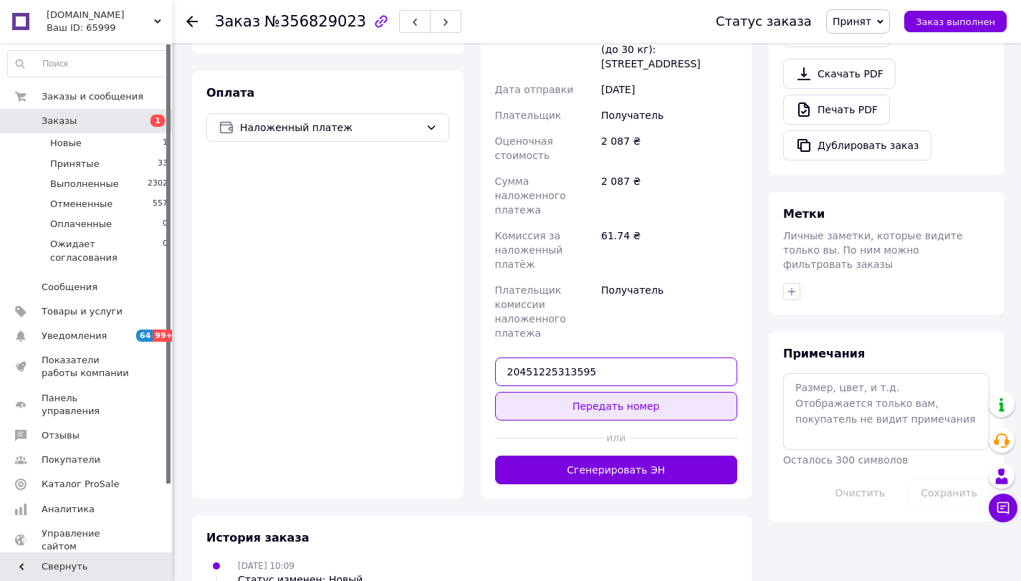
type input "20451225313595"
click at [618, 392] on button "Передать номер" at bounding box center [616, 406] width 243 height 29
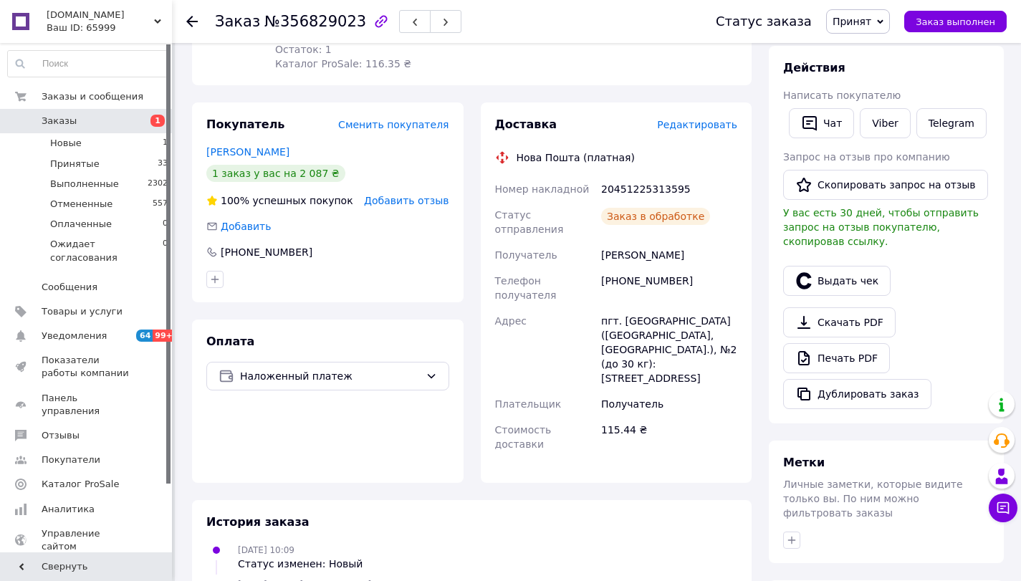
scroll to position [203, 0]
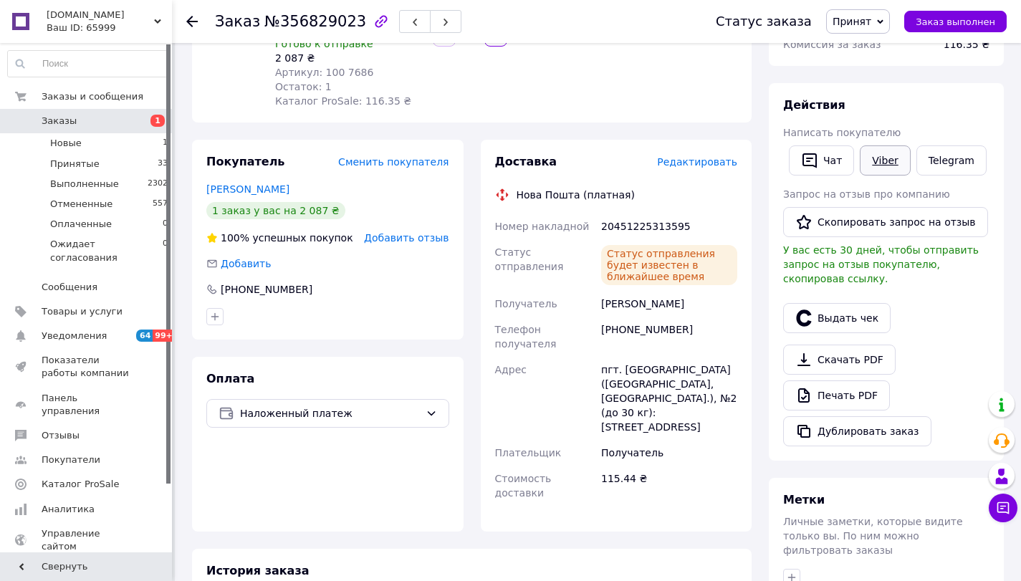
click at [876, 165] on link "Viber" at bounding box center [885, 160] width 50 height 30
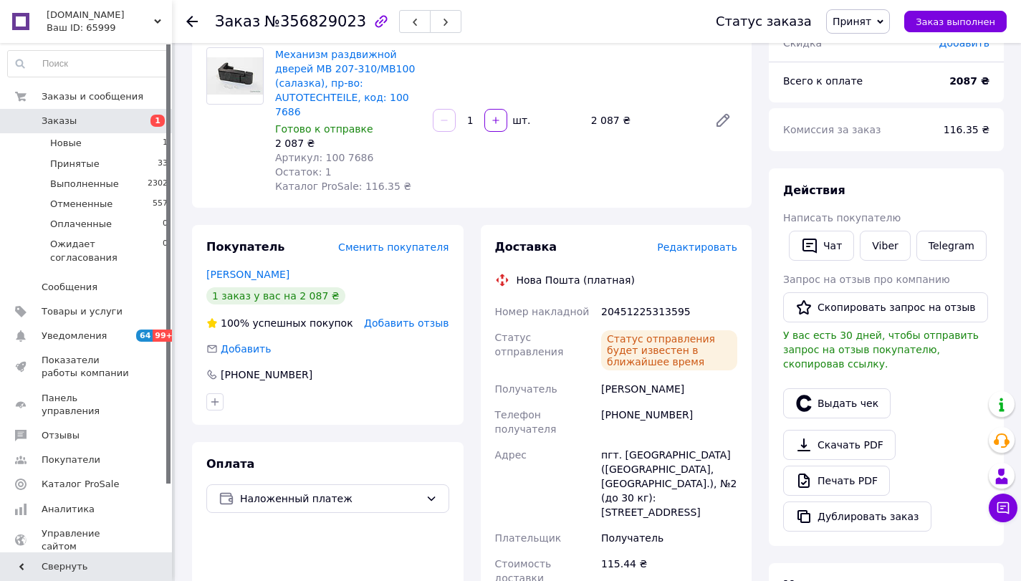
scroll to position [0, 0]
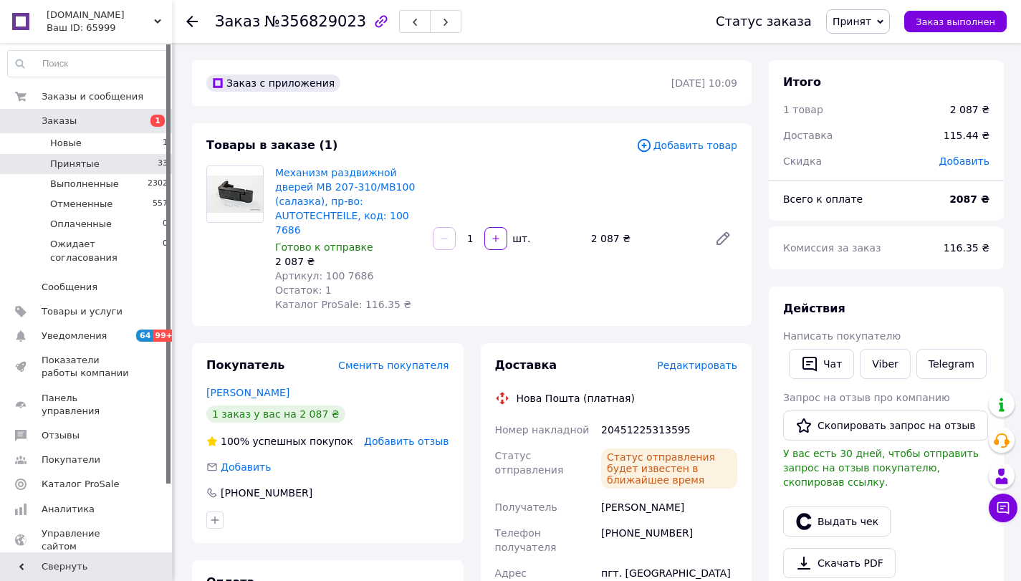
click at [90, 172] on li "Принятые 33" at bounding box center [88, 164] width 176 height 20
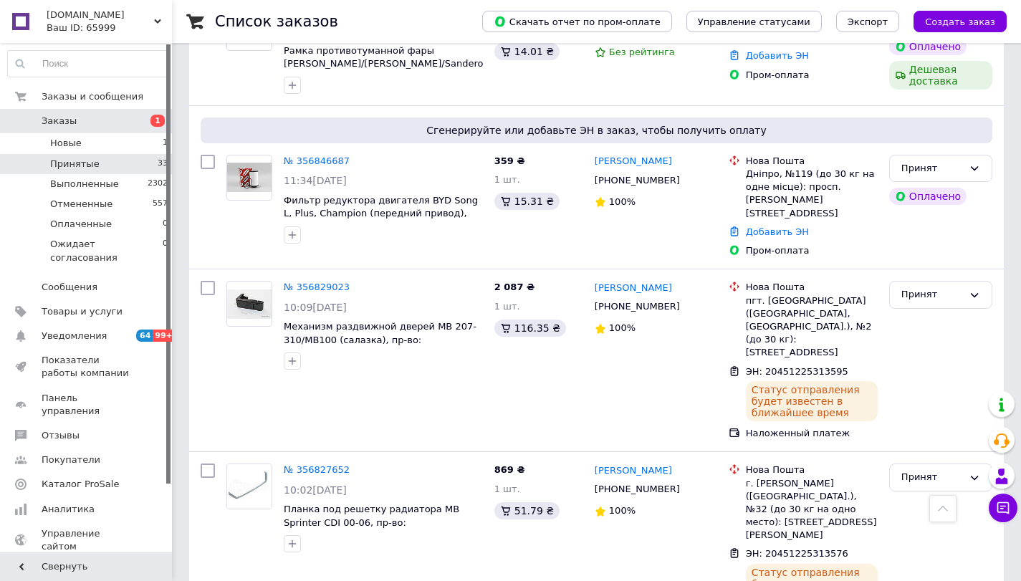
scroll to position [358, 0]
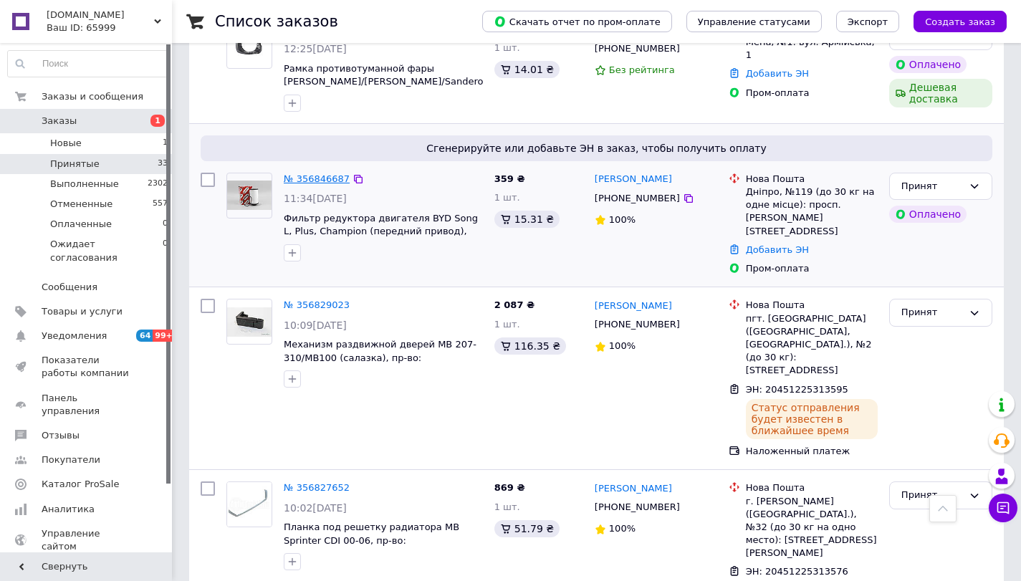
click at [321, 173] on link "№ 356846687" at bounding box center [317, 178] width 66 height 11
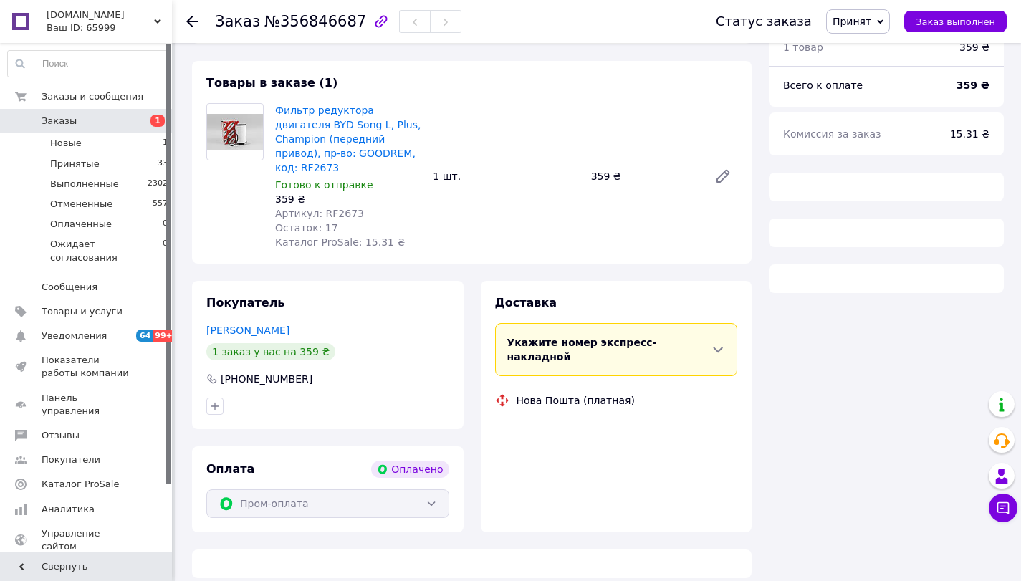
scroll to position [358, 0]
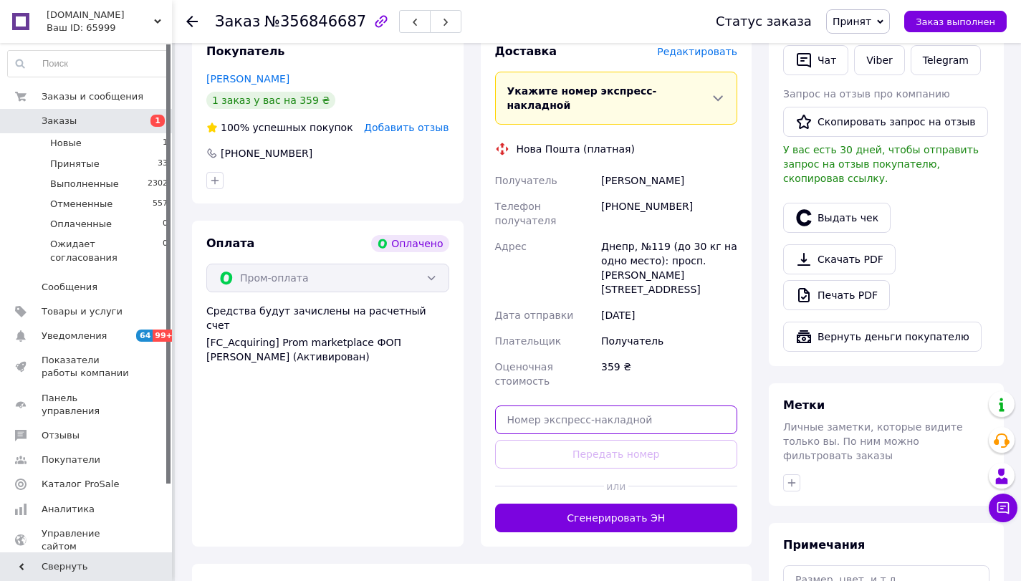
click at [567, 406] on input "text" at bounding box center [616, 420] width 243 height 29
paste input "20451225313617"
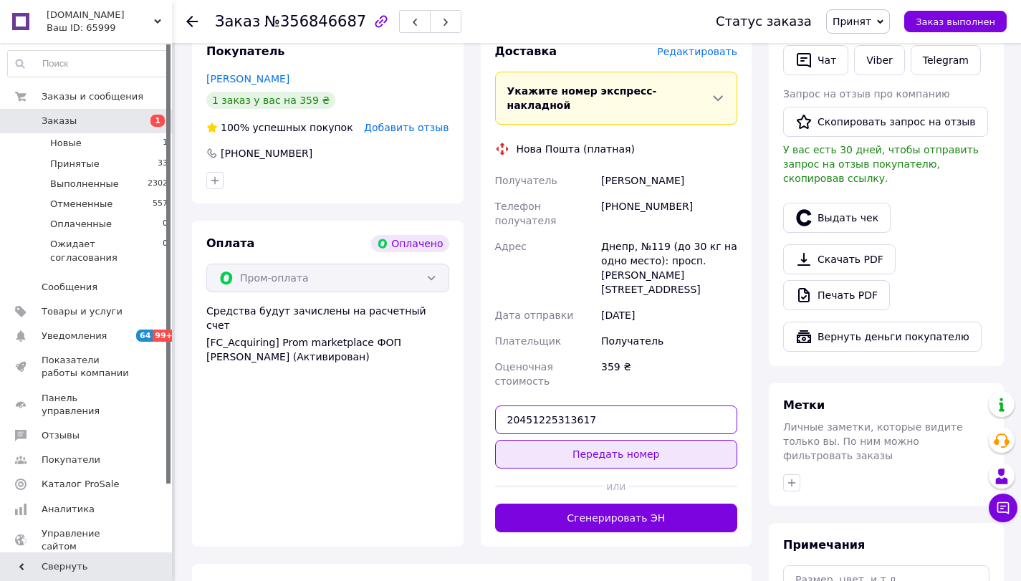
type input "20451225313617"
click at [622, 440] on button "Передать номер" at bounding box center [616, 454] width 243 height 29
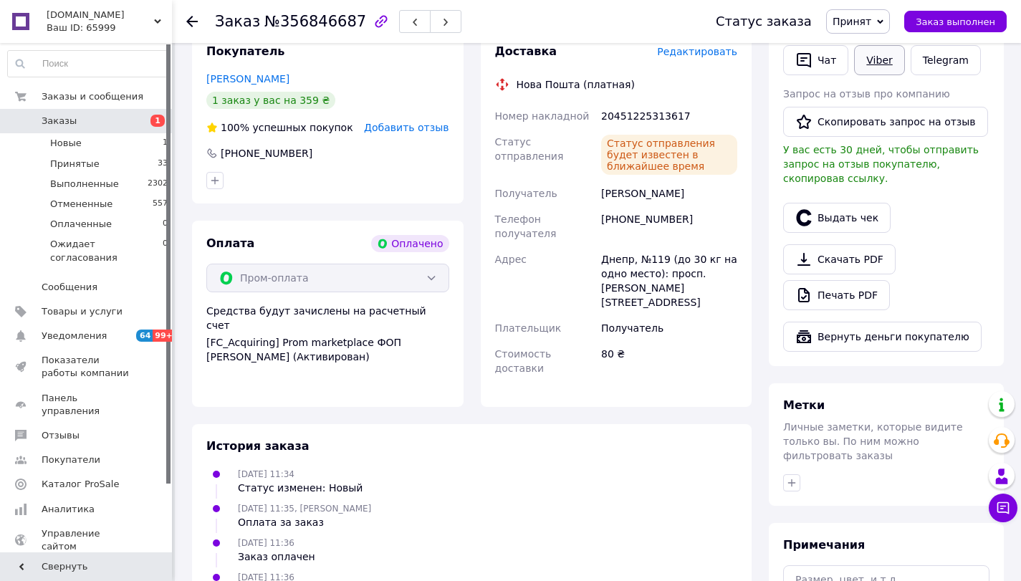
click at [876, 58] on link "Viber" at bounding box center [879, 60] width 50 height 30
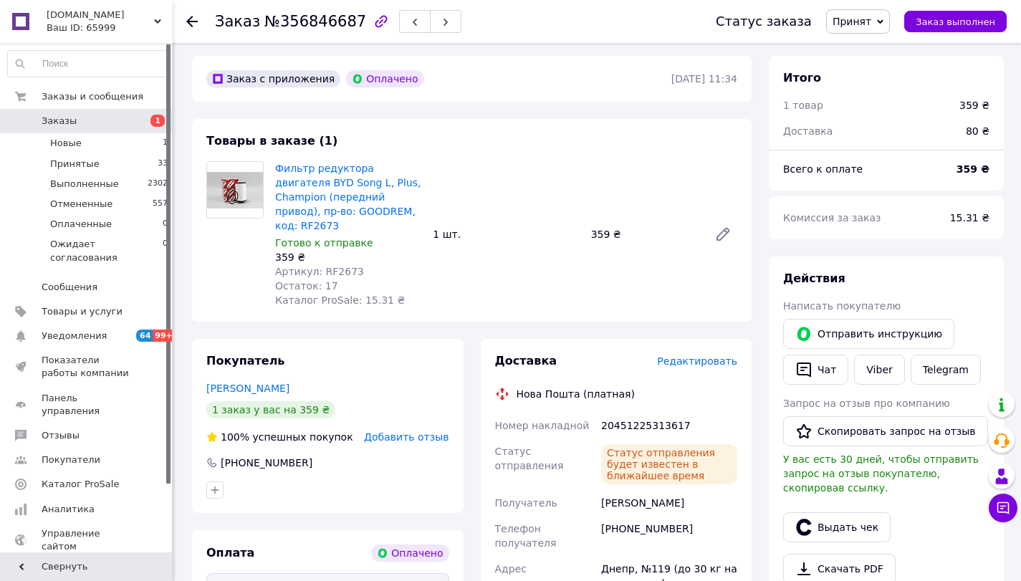
scroll to position [0, 0]
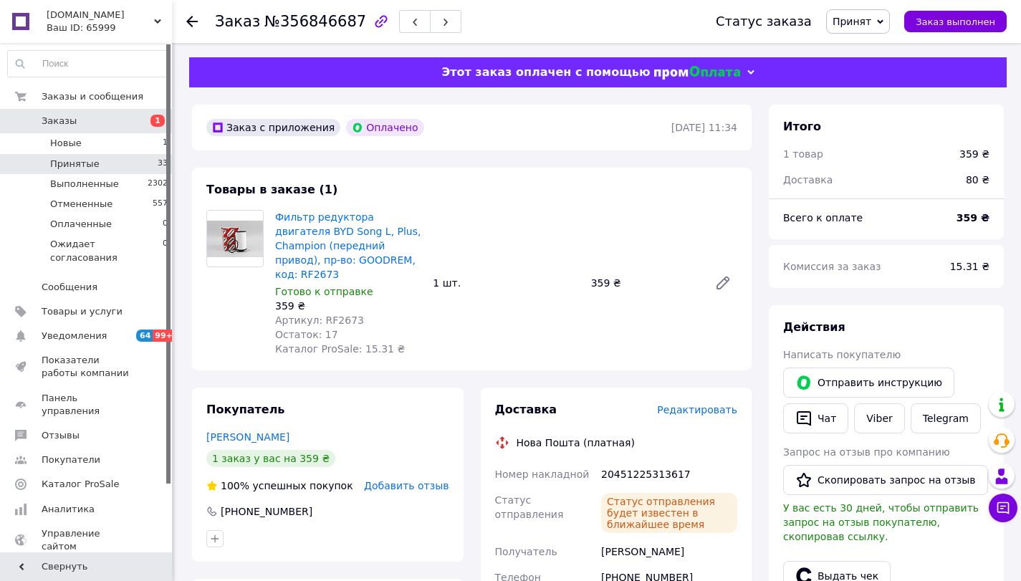
click at [81, 163] on span "Принятые" at bounding box center [74, 164] width 49 height 13
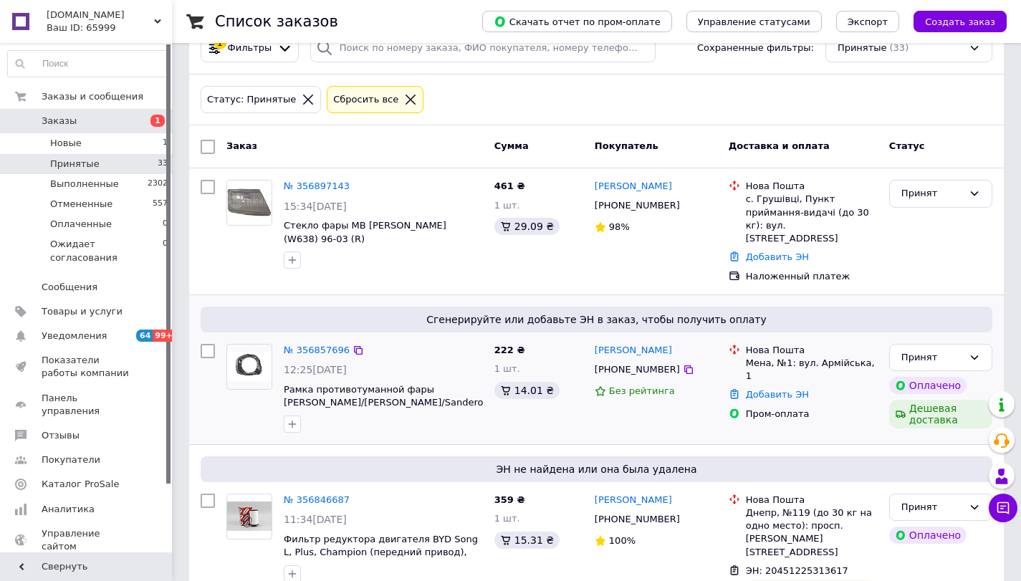
scroll to position [72, 0]
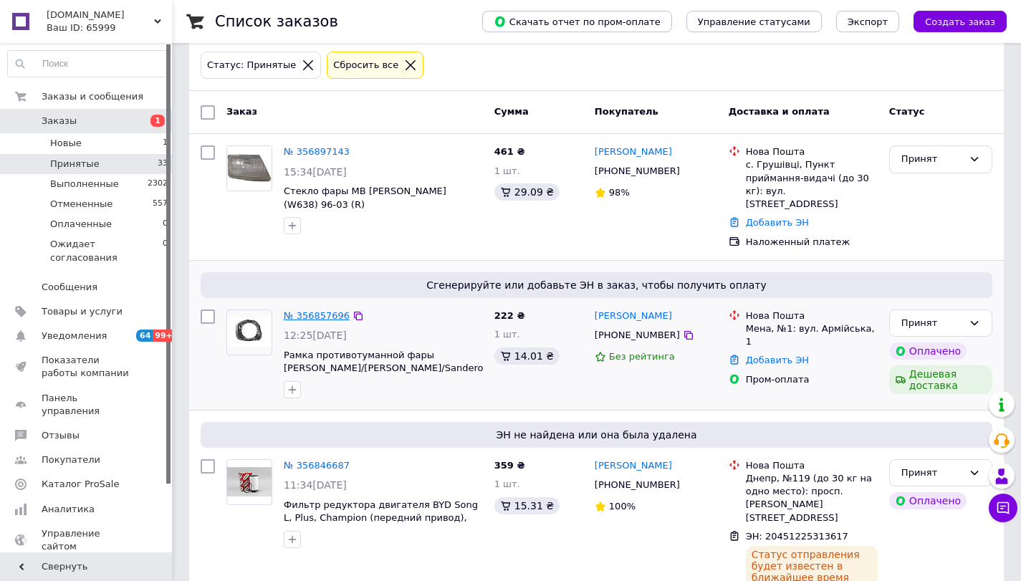
click at [317, 310] on link "№ 356857696" at bounding box center [317, 315] width 66 height 11
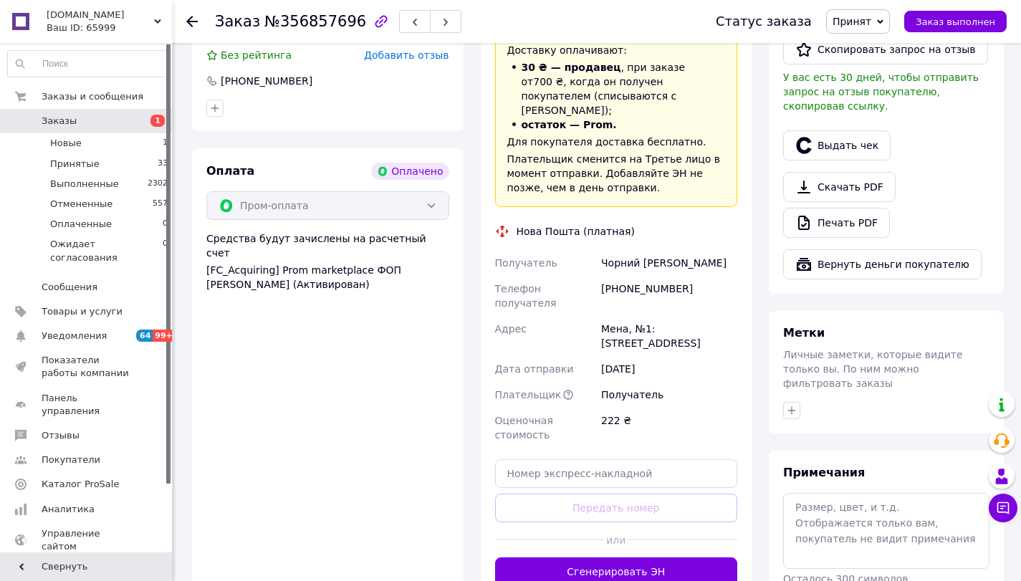
scroll to position [508, 0]
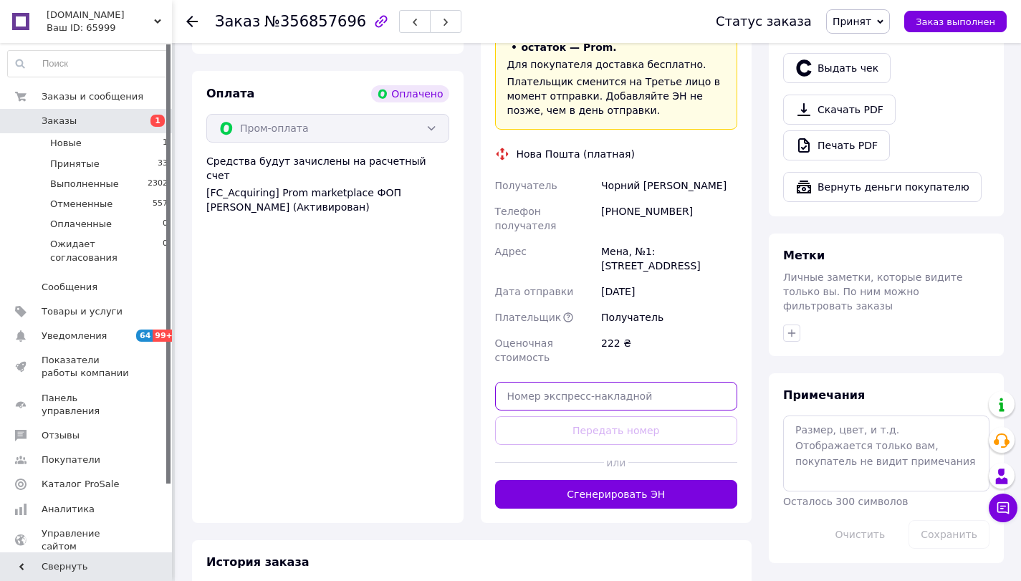
click at [576, 382] on input "text" at bounding box center [616, 396] width 243 height 29
paste input "20451225313664"
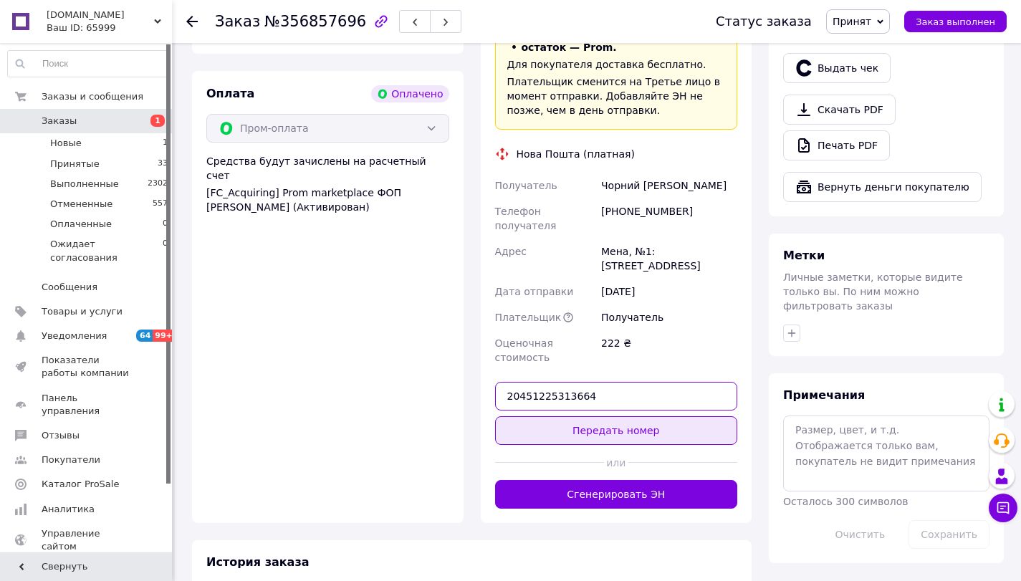
type input "20451225313664"
click at [658, 416] on button "Передать номер" at bounding box center [616, 430] width 243 height 29
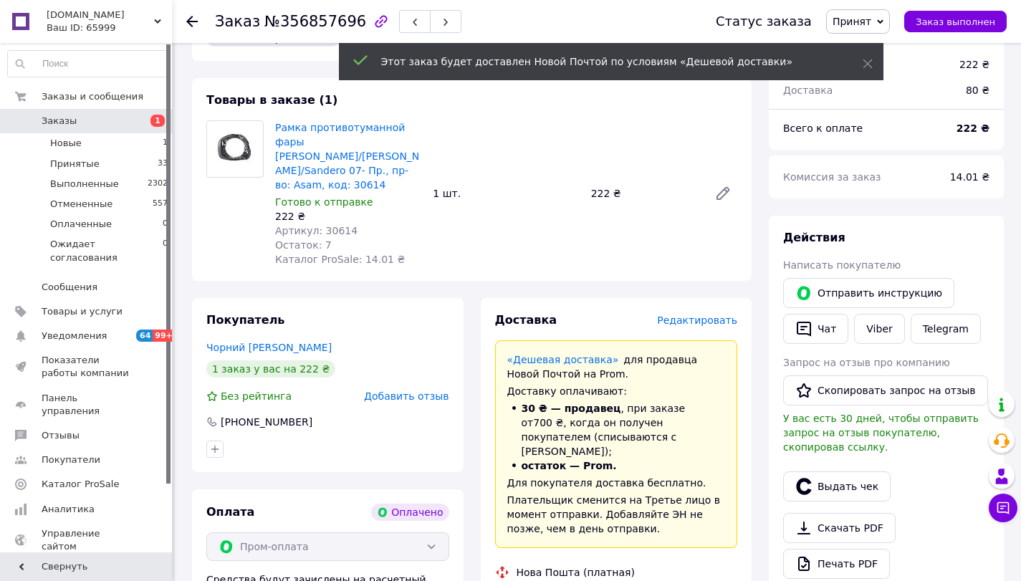
scroll to position [78, 0]
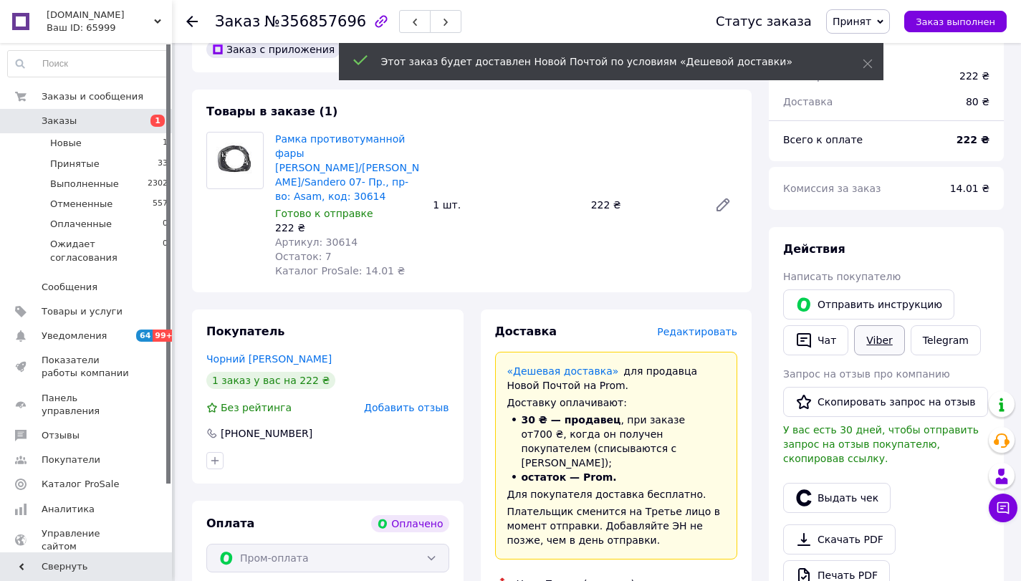
click at [878, 336] on link "Viber" at bounding box center [879, 340] width 50 height 30
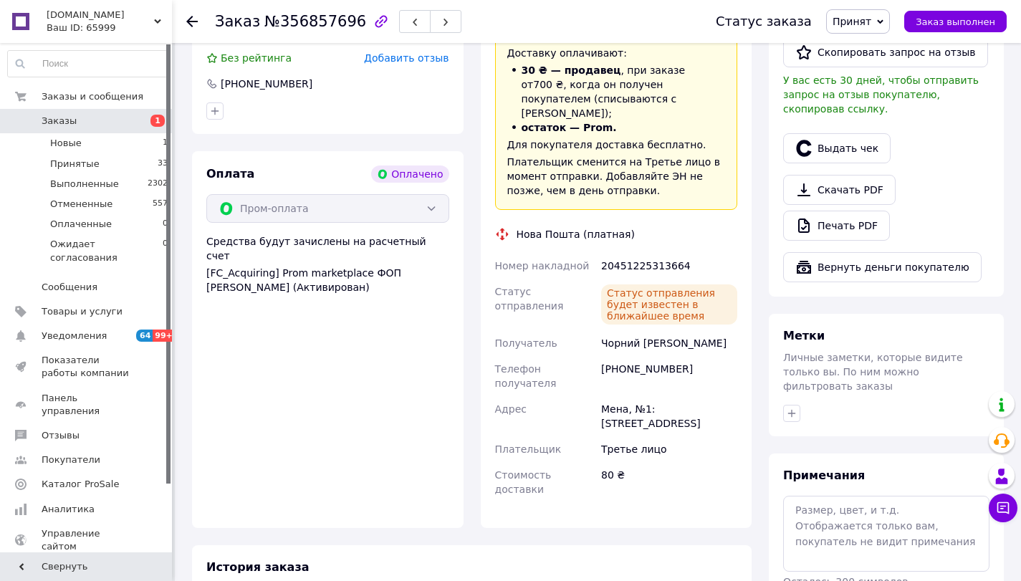
scroll to position [257, 0]
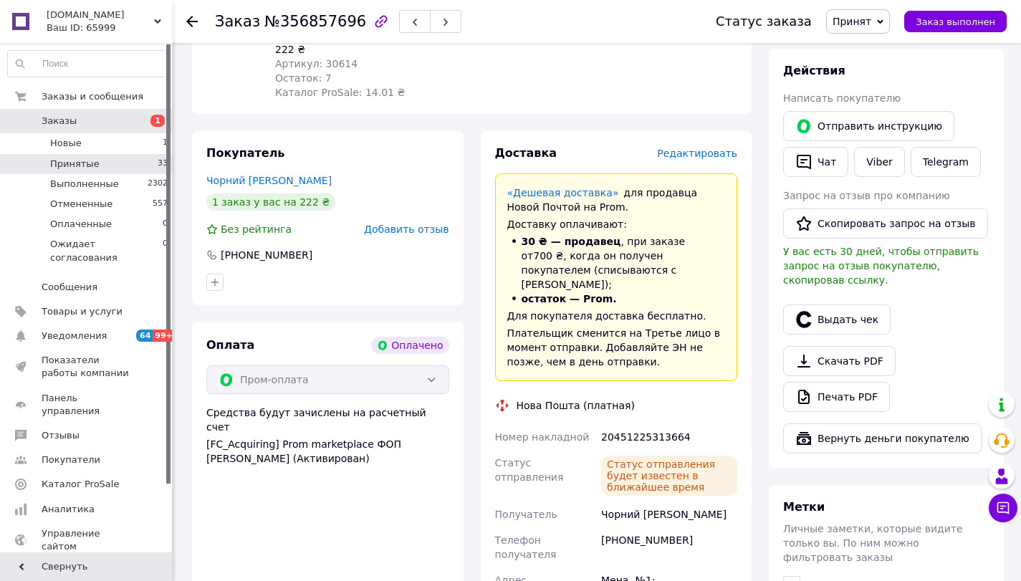
click at [100, 166] on li "Принятые 33" at bounding box center [88, 164] width 176 height 20
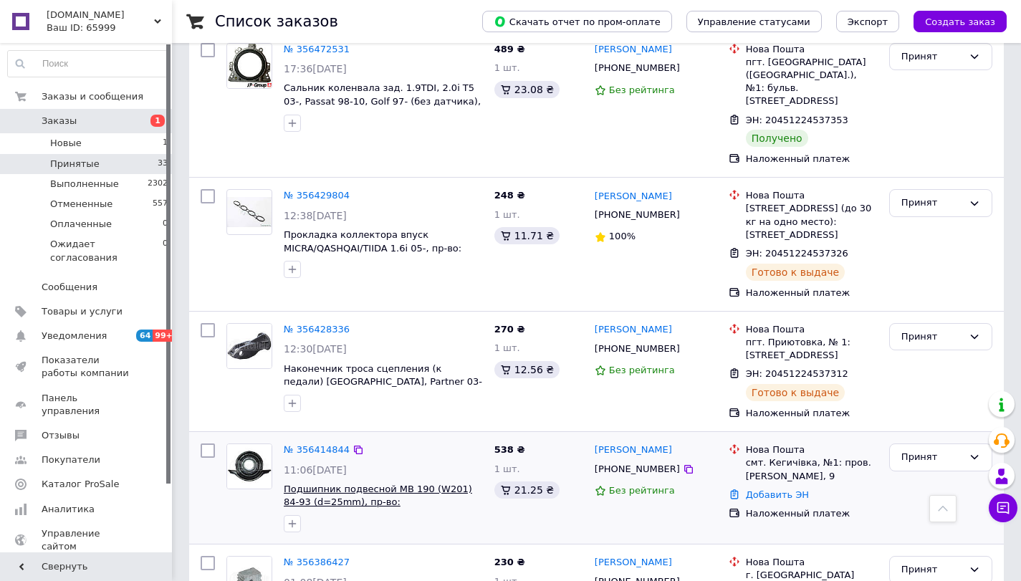
scroll to position [4084, 0]
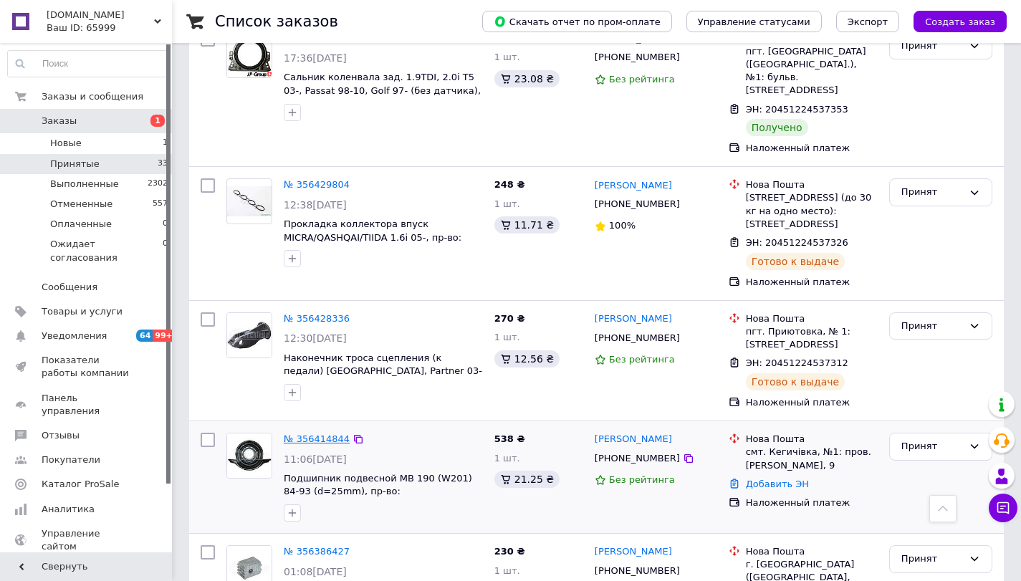
click at [307, 434] on link "№ 356414844" at bounding box center [317, 439] width 66 height 11
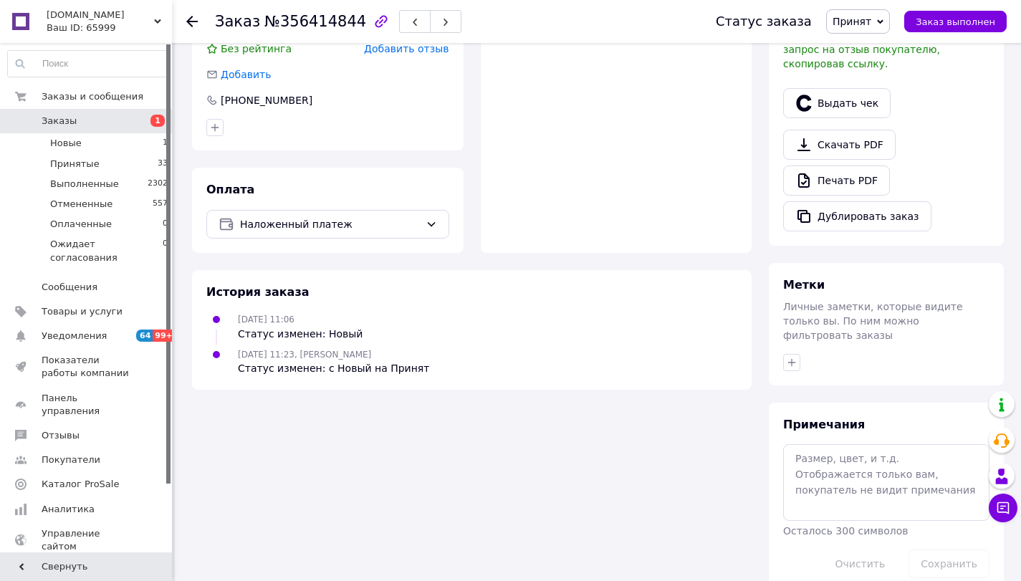
scroll to position [446, 0]
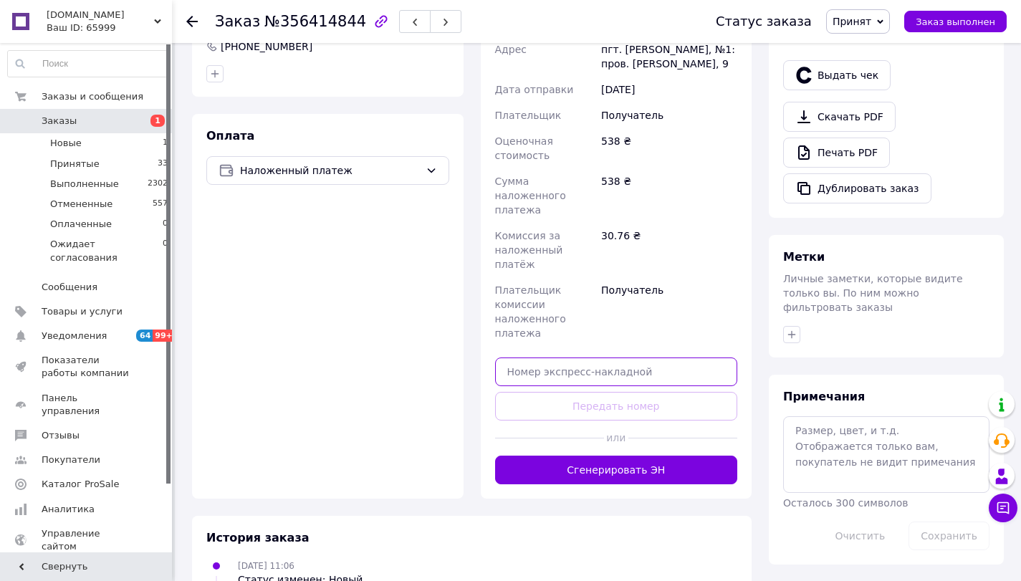
click at [564, 358] on input "text" at bounding box center [616, 372] width 243 height 29
paste input "20451225313687"
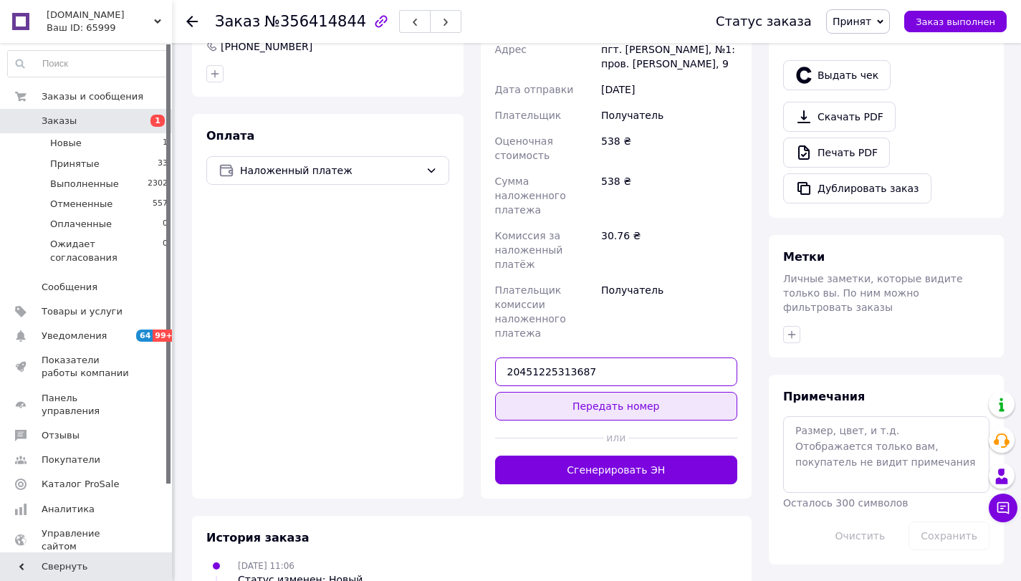
type input "20451225313687"
click at [610, 392] on button "Передать номер" at bounding box center [616, 406] width 243 height 29
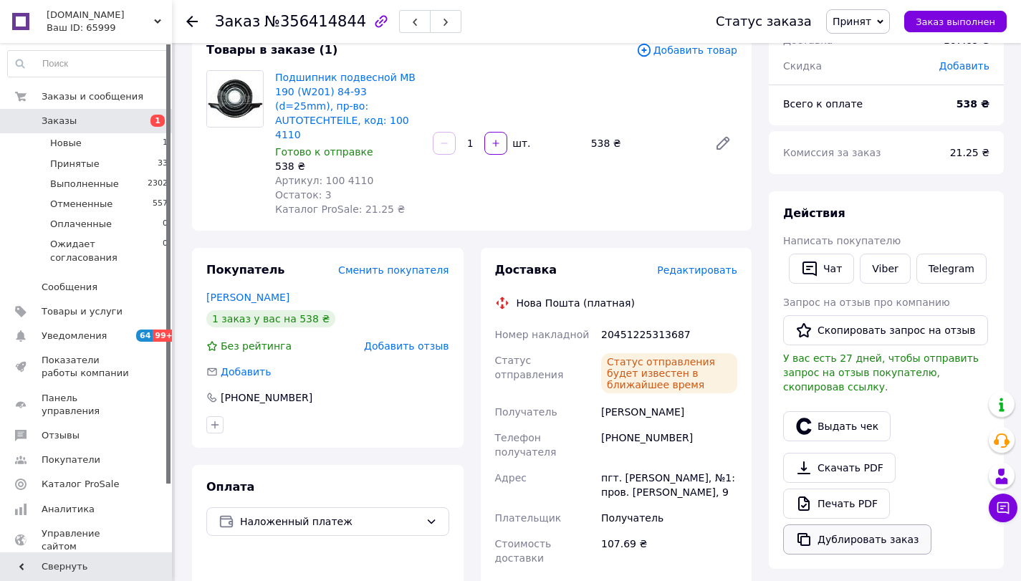
scroll to position [60, 0]
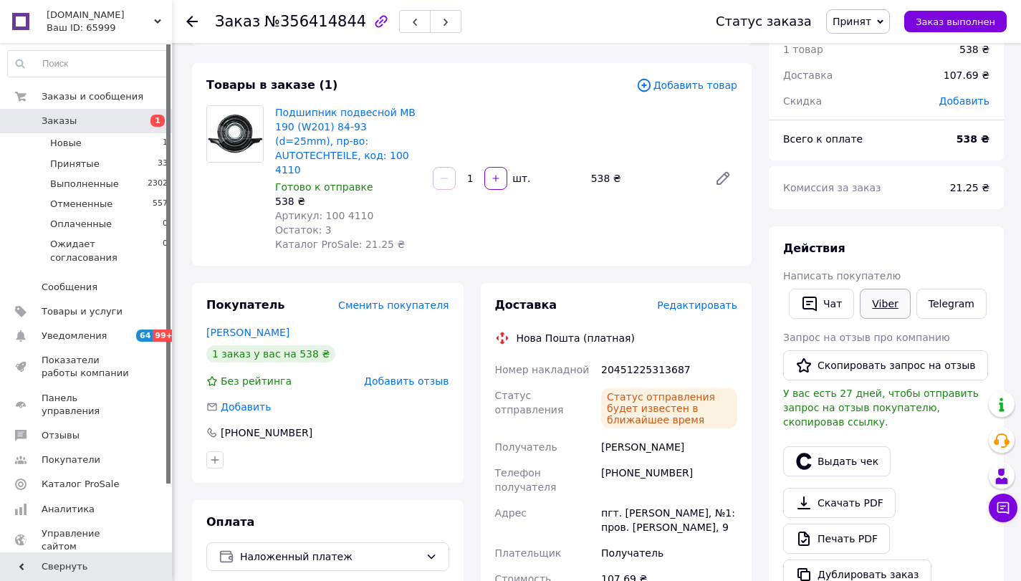
click at [882, 307] on link "Viber" at bounding box center [885, 304] width 50 height 30
click at [110, 142] on li "Новые 1" at bounding box center [88, 143] width 176 height 20
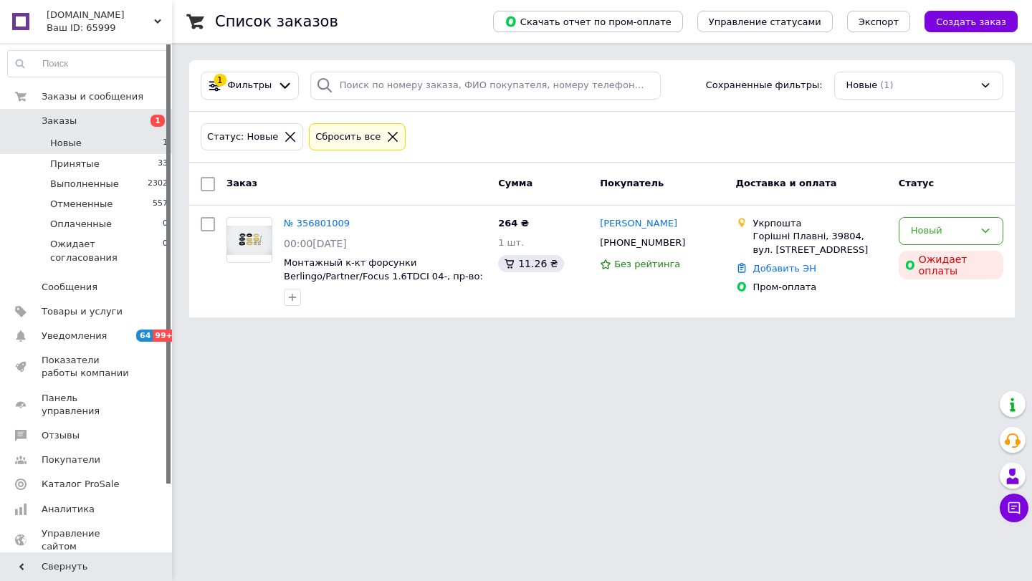
click at [87, 151] on li "Новые 1" at bounding box center [88, 143] width 176 height 20
click at [125, 223] on li "Оплаченные 0" at bounding box center [88, 224] width 176 height 20
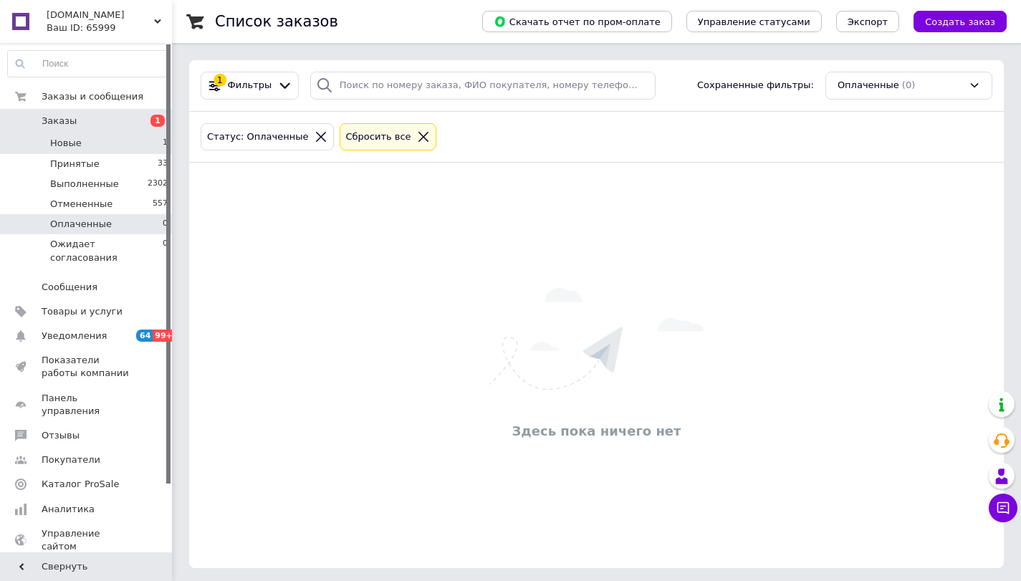
click at [130, 140] on li "Новые 1" at bounding box center [88, 143] width 176 height 20
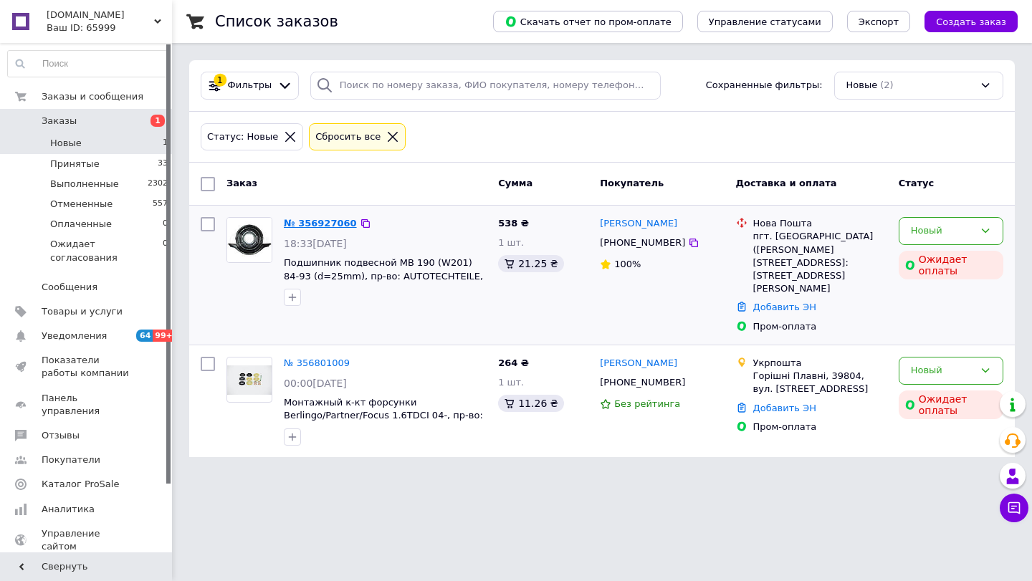
click at [314, 221] on link "№ 356927060" at bounding box center [320, 223] width 73 height 11
